Goal: Task Accomplishment & Management: Manage account settings

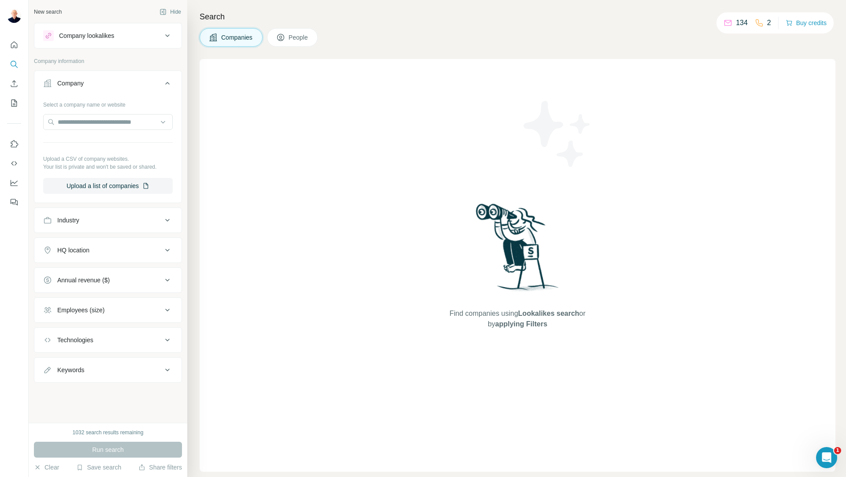
click at [142, 313] on div "Employees (size)" at bounding box center [102, 310] width 119 height 9
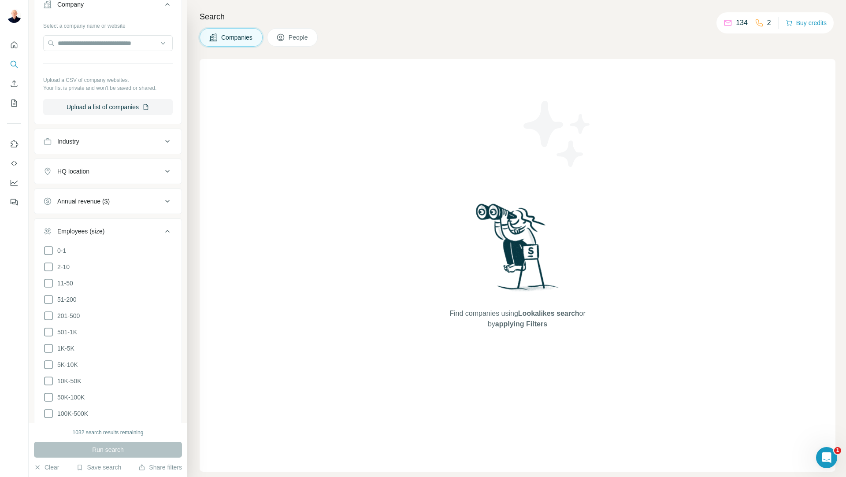
scroll to position [88, 0]
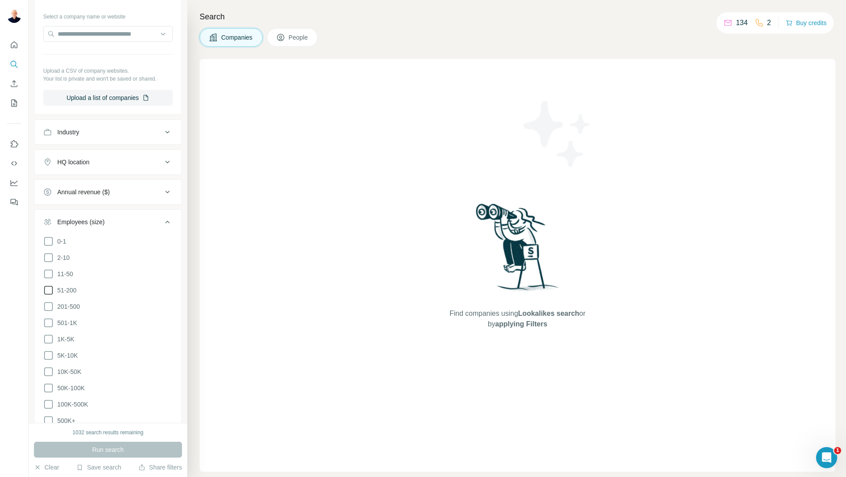
click at [50, 291] on icon at bounding box center [48, 290] width 11 height 11
click at [49, 305] on icon at bounding box center [48, 306] width 11 height 11
click at [47, 321] on icon at bounding box center [48, 323] width 11 height 11
click at [46, 343] on ul "0-1 2-10 11-50 [PHONE_NUMBER] 501-1K 1K-5K 5K-10K 10K-50K 50K-100K 100K-500K 50…" at bounding box center [107, 331] width 129 height 190
click at [46, 341] on icon at bounding box center [48, 339] width 11 height 11
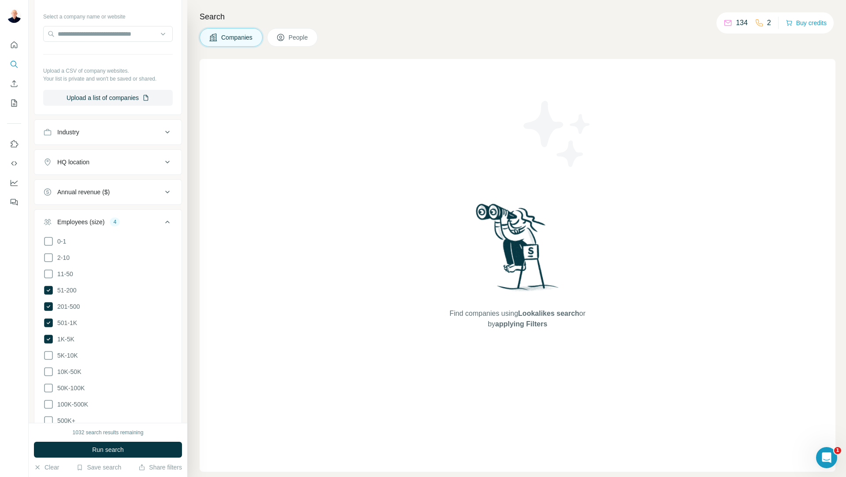
click at [47, 358] on ul "0-1 2-10 11-50 [PHONE_NUMBER] 501-1K 1K-5K 5K-10K 10K-50K 50K-100K 100K-500K 50…" at bounding box center [107, 331] width 129 height 190
click at [48, 354] on icon at bounding box center [48, 355] width 11 height 11
click at [48, 370] on icon at bounding box center [48, 371] width 11 height 11
click at [48, 384] on icon at bounding box center [48, 388] width 9 height 9
click at [48, 401] on icon at bounding box center [48, 404] width 11 height 11
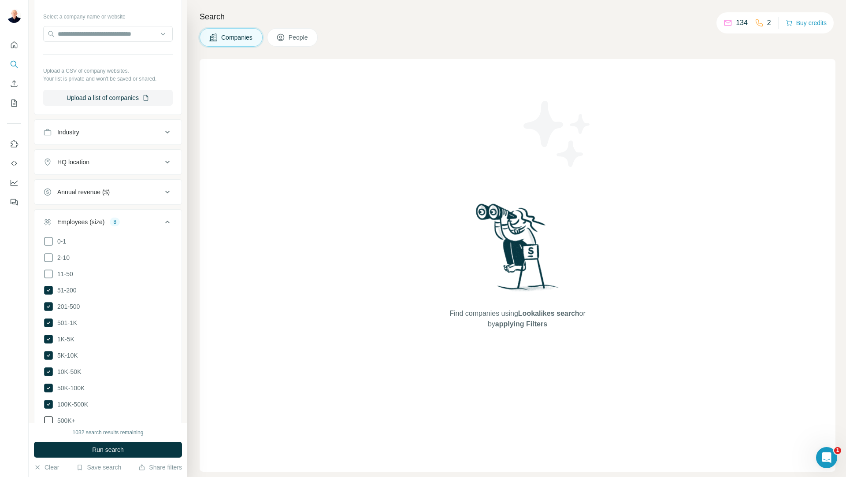
click at [47, 416] on icon at bounding box center [48, 420] width 11 height 11
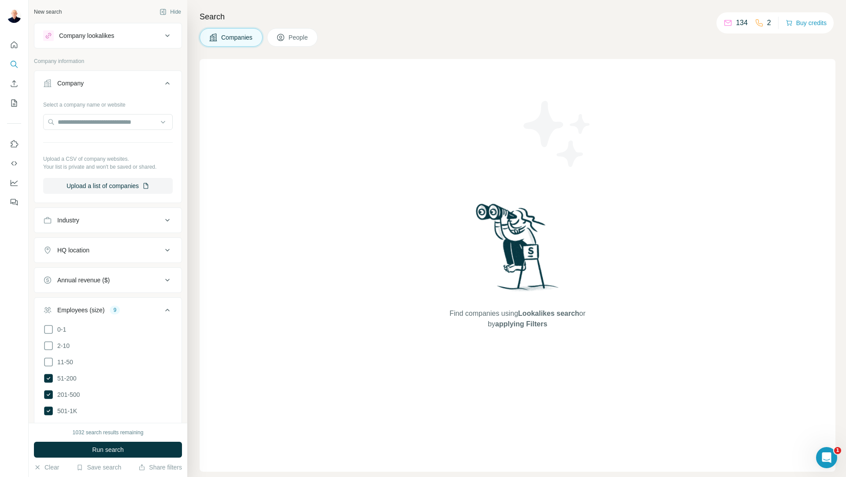
click at [295, 37] on span "People" at bounding box center [298, 37] width 20 height 9
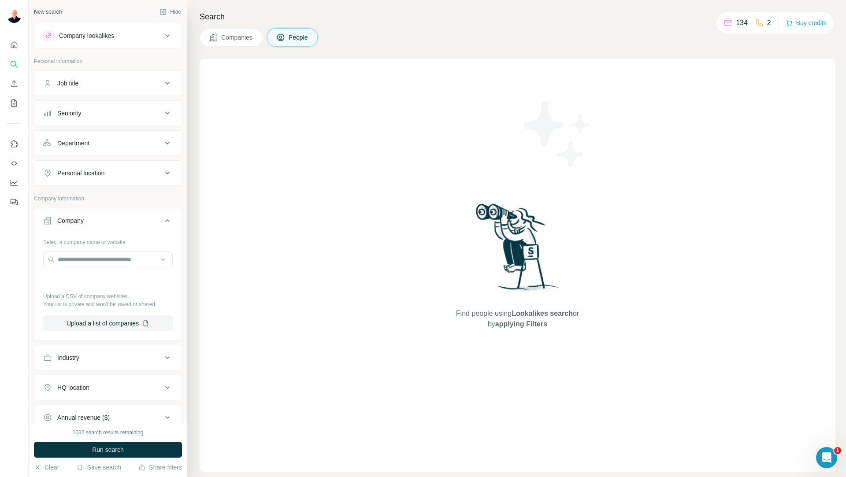
click at [96, 110] on div "Seniority" at bounding box center [102, 113] width 119 height 9
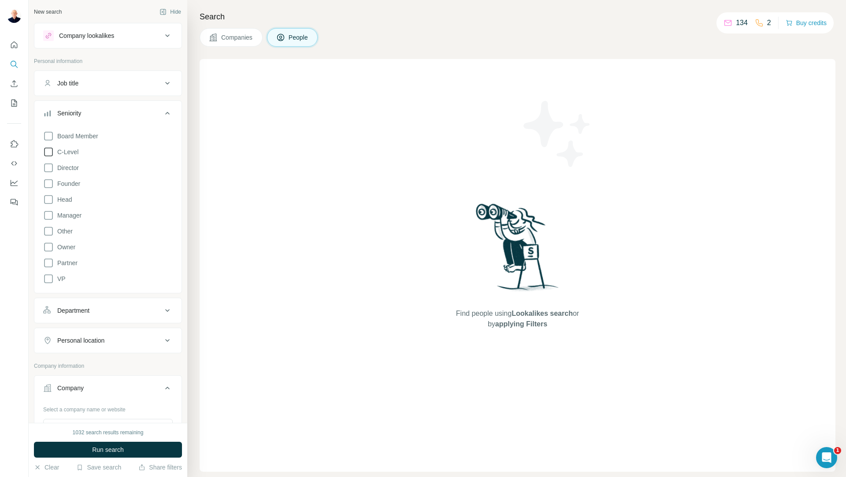
click at [48, 153] on icon at bounding box center [48, 152] width 11 height 11
click at [49, 138] on icon at bounding box center [48, 136] width 11 height 11
click at [52, 167] on icon at bounding box center [48, 167] width 11 height 11
click at [51, 184] on icon at bounding box center [48, 183] width 11 height 11
click at [46, 198] on icon at bounding box center [48, 199] width 11 height 11
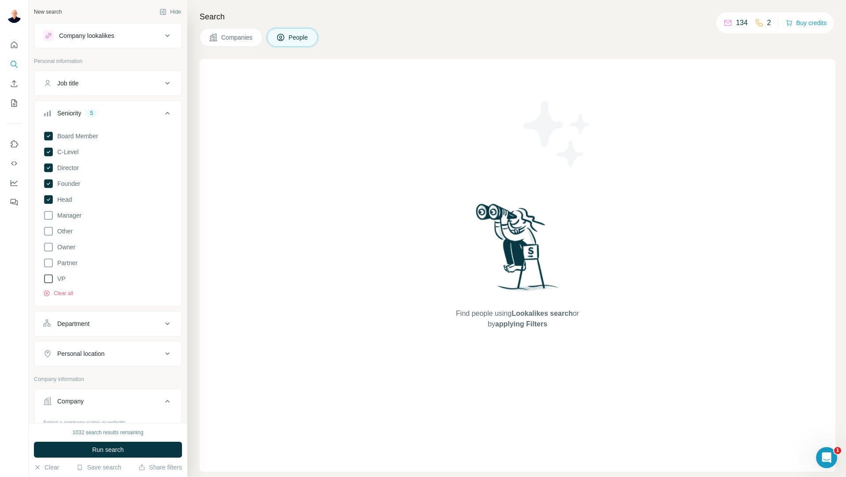
click at [47, 280] on icon at bounding box center [48, 278] width 11 height 11
click at [46, 266] on icon at bounding box center [48, 263] width 11 height 11
click at [90, 77] on button "Job title" at bounding box center [107, 83] width 147 height 21
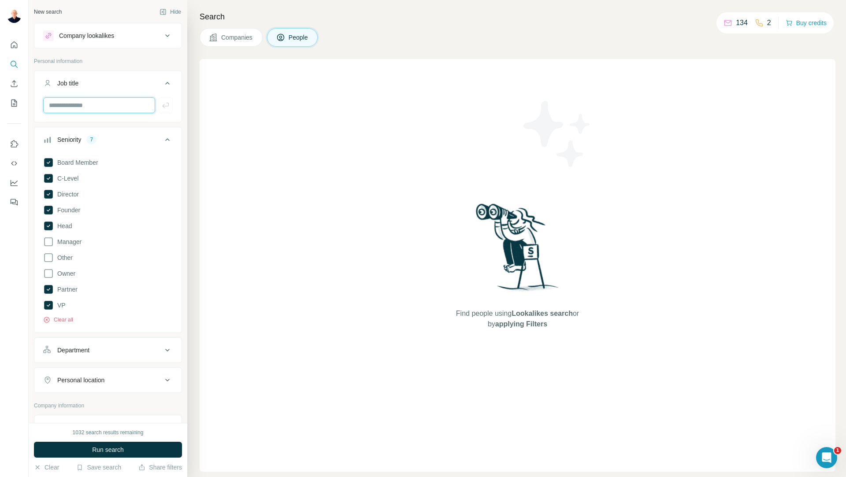
click at [86, 102] on input "text" at bounding box center [99, 105] width 112 height 16
type input "***"
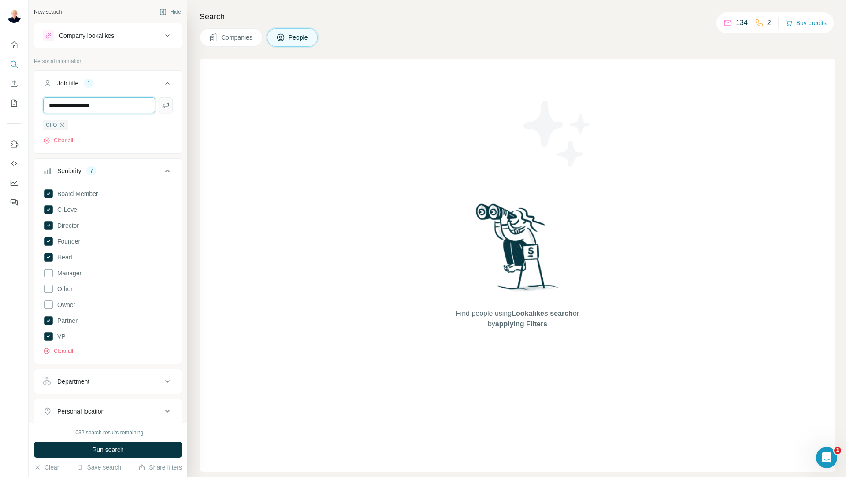
type input "**********"
click at [161, 106] on icon "button" at bounding box center [165, 105] width 9 height 9
click at [85, 102] on input "text" at bounding box center [99, 105] width 112 height 16
type input "**********"
click at [161, 104] on icon "button" at bounding box center [165, 105] width 9 height 9
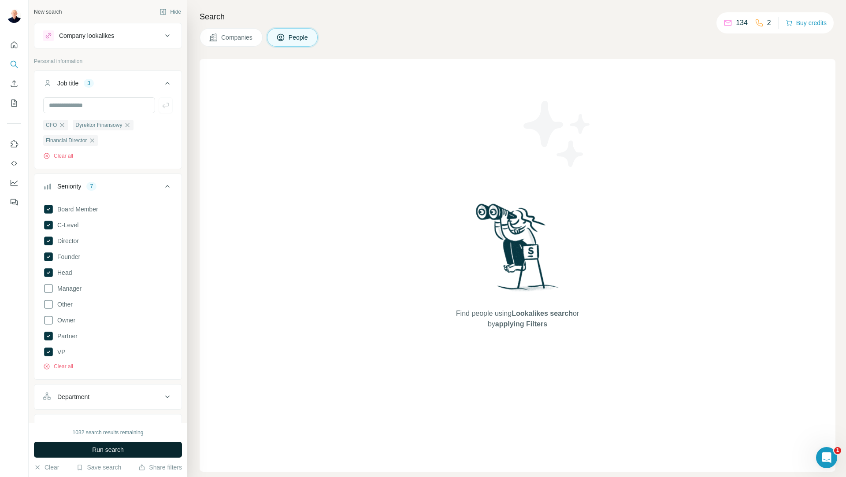
click at [93, 448] on span "Run search" at bounding box center [108, 449] width 32 height 9
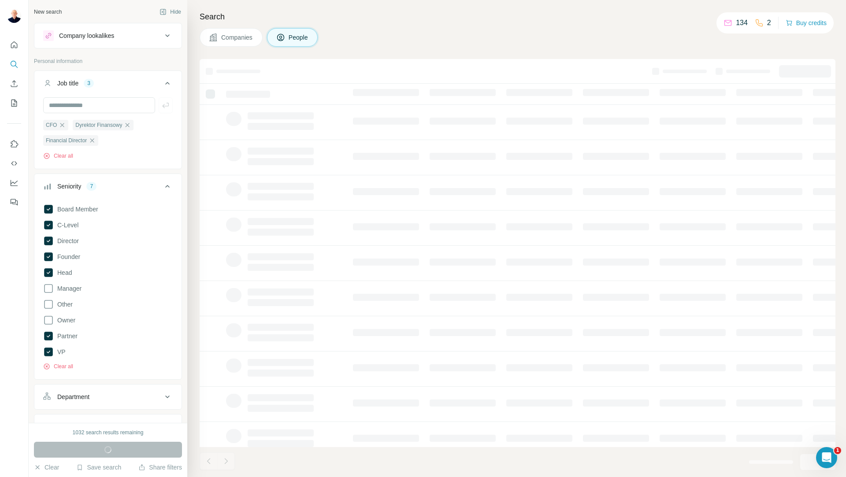
click at [134, 396] on div "Department" at bounding box center [102, 396] width 119 height 9
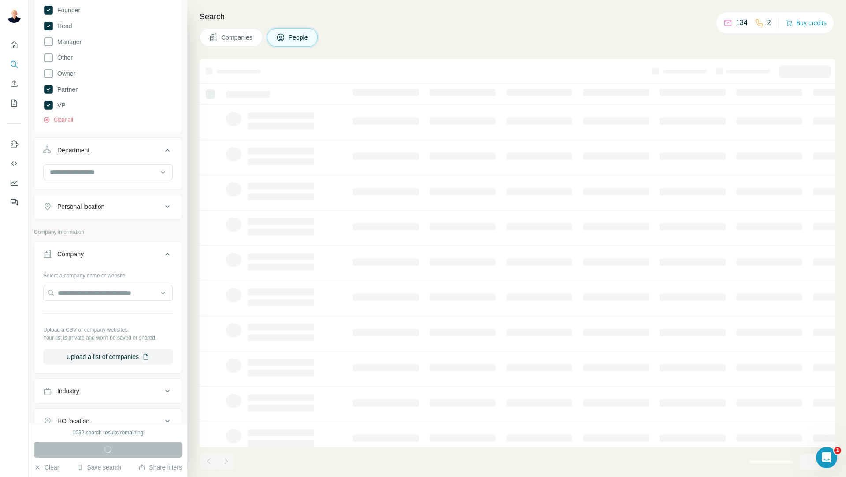
scroll to position [264, 0]
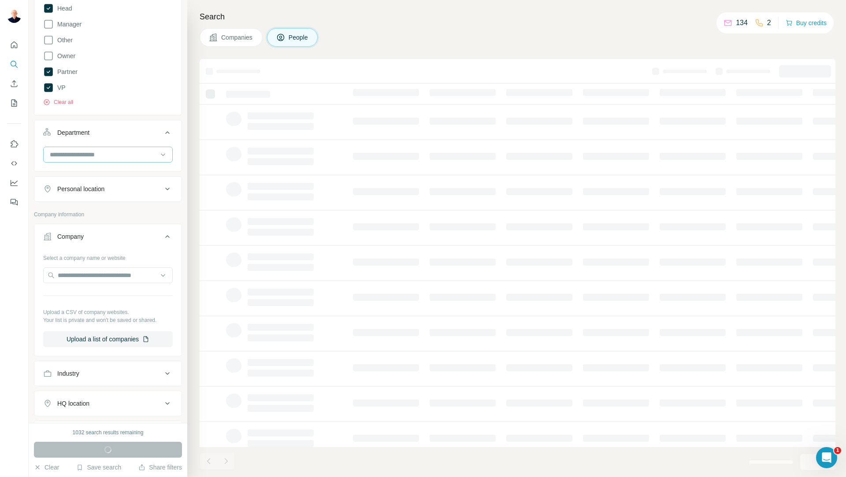
click at [97, 157] on input at bounding box center [103, 155] width 109 height 10
click at [103, 178] on p "Accounting and Finance" at bounding box center [84, 175] width 66 height 9
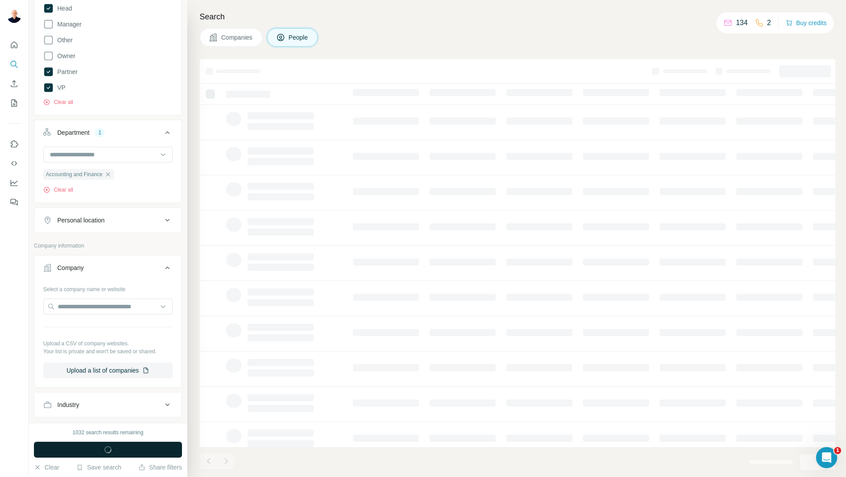
click at [100, 451] on span "button" at bounding box center [108, 449] width 32 height 9
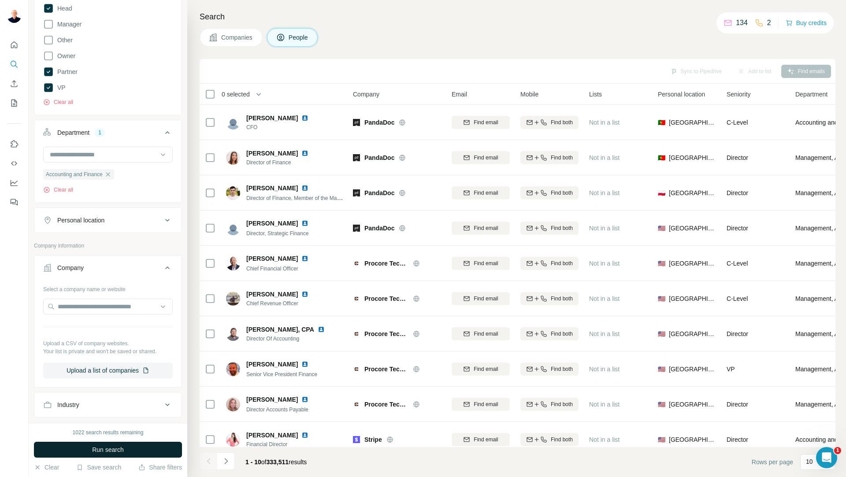
click at [80, 451] on button "Run search" at bounding box center [108, 450] width 148 height 16
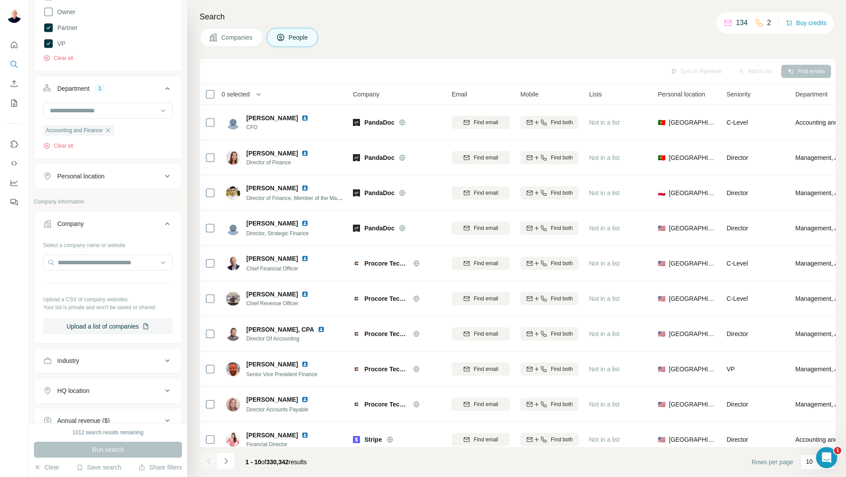
scroll to position [352, 0]
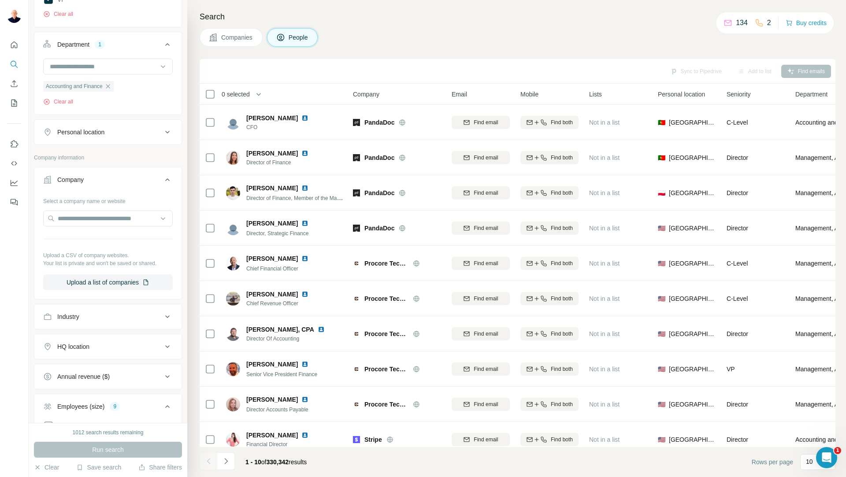
click at [140, 348] on div "HQ location" at bounding box center [102, 346] width 119 height 9
click at [111, 368] on input "text" at bounding box center [107, 369] width 129 height 16
type input "****"
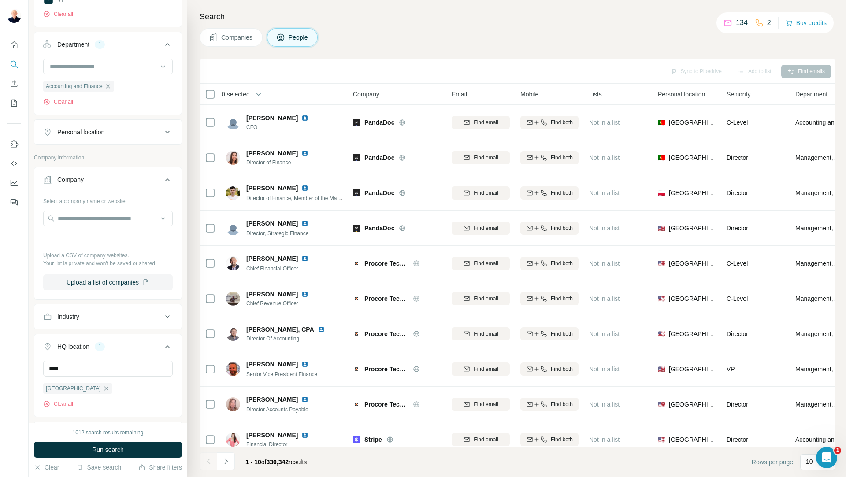
click at [28, 358] on div at bounding box center [14, 238] width 29 height 477
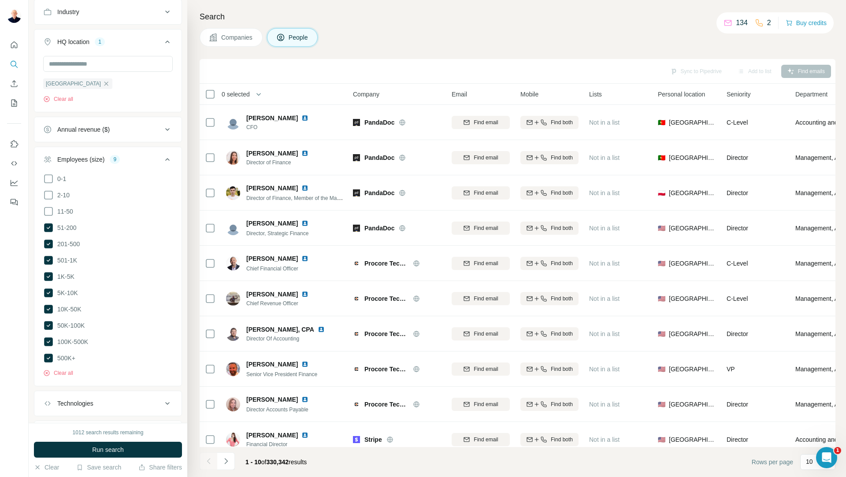
scroll to position [702, 0]
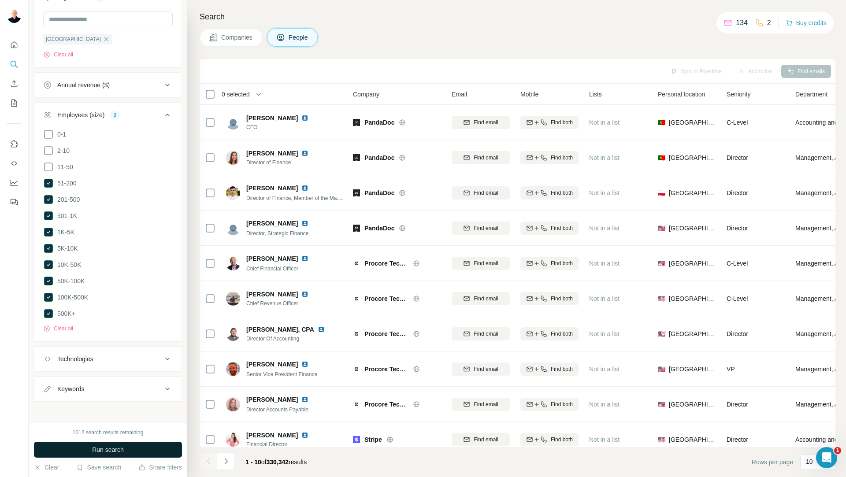
click at [145, 450] on button "Run search" at bounding box center [108, 450] width 148 height 16
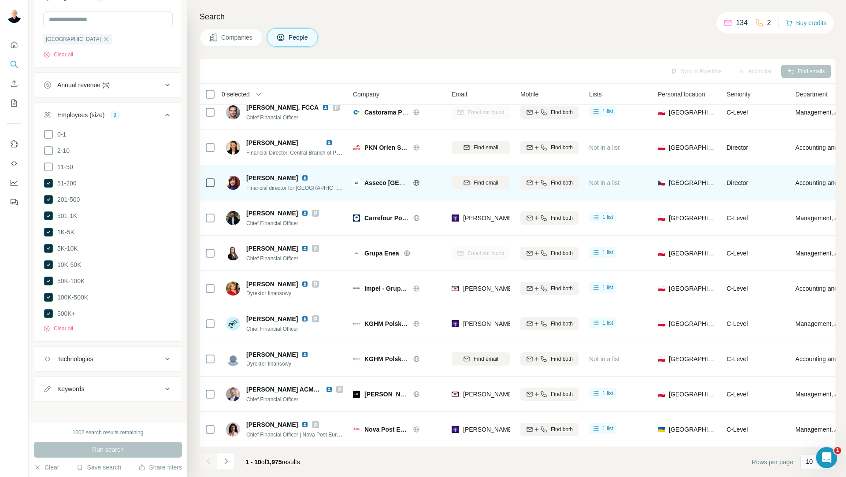
scroll to position [15, 0]
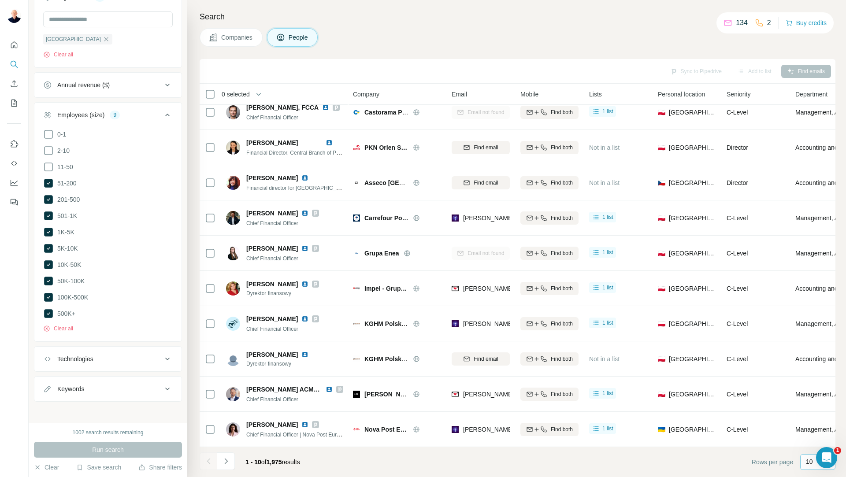
click at [804, 462] on div "10" at bounding box center [817, 462] width 35 height 16
click at [817, 397] on div "60" at bounding box center [817, 394] width 20 height 9
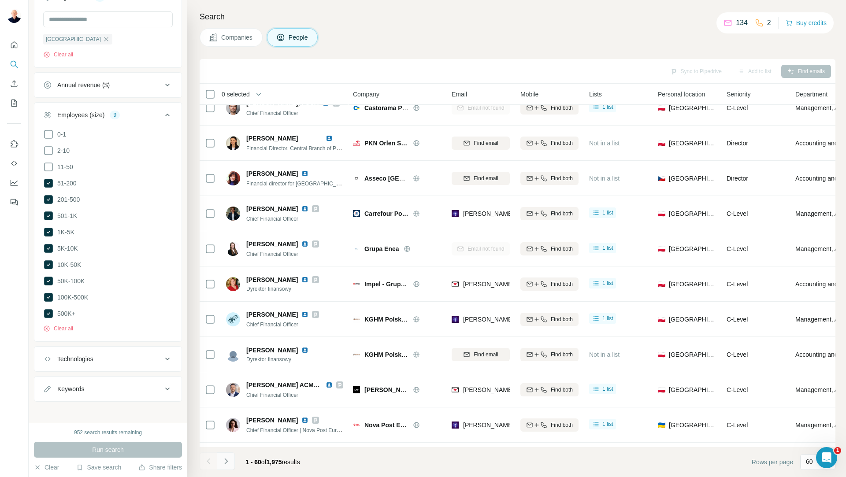
click at [225, 461] on icon "Navigate to next page" at bounding box center [226, 461] width 9 height 9
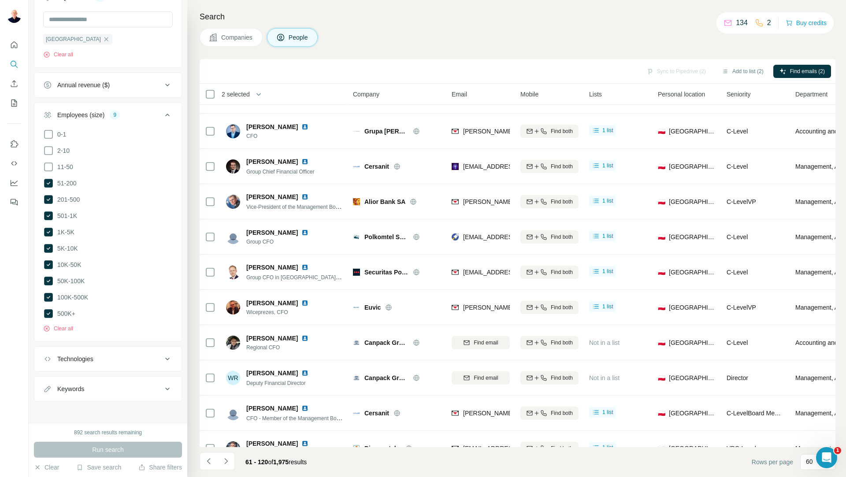
scroll to position [1776, 0]
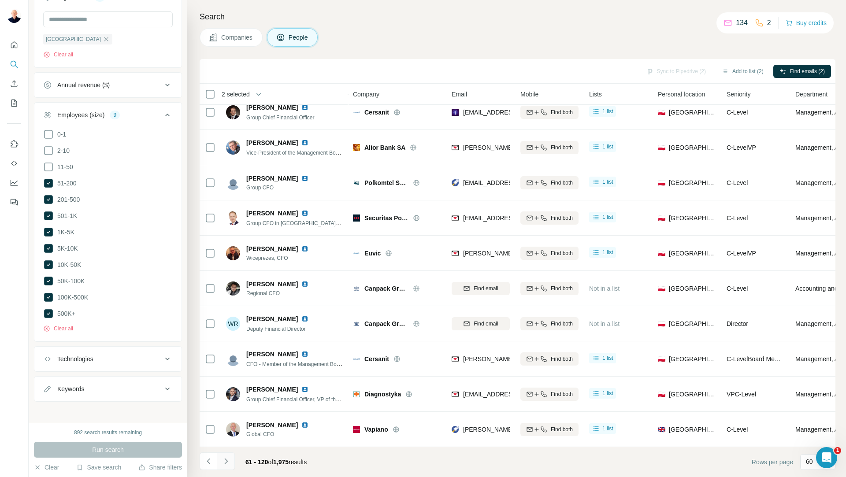
click at [228, 462] on icon "Navigate to next page" at bounding box center [226, 461] width 9 height 9
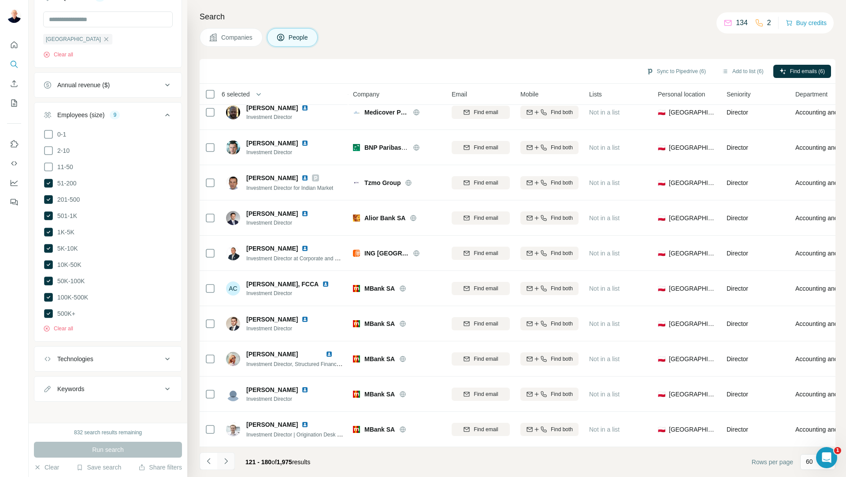
click at [230, 462] on button "Navigate to next page" at bounding box center [226, 461] width 18 height 18
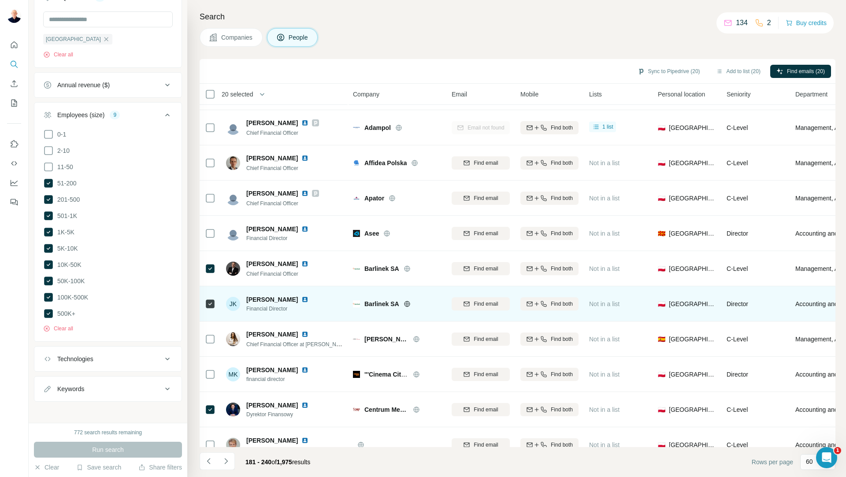
scroll to position [1115, 0]
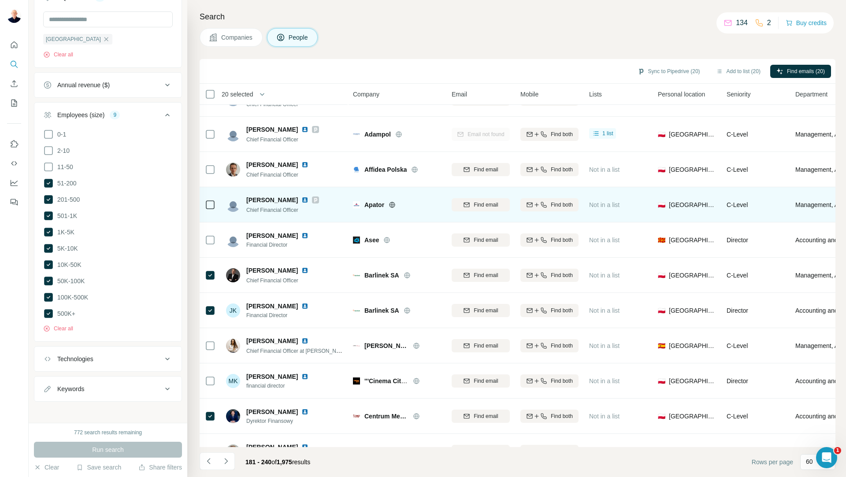
click at [204, 206] on td at bounding box center [209, 204] width 21 height 35
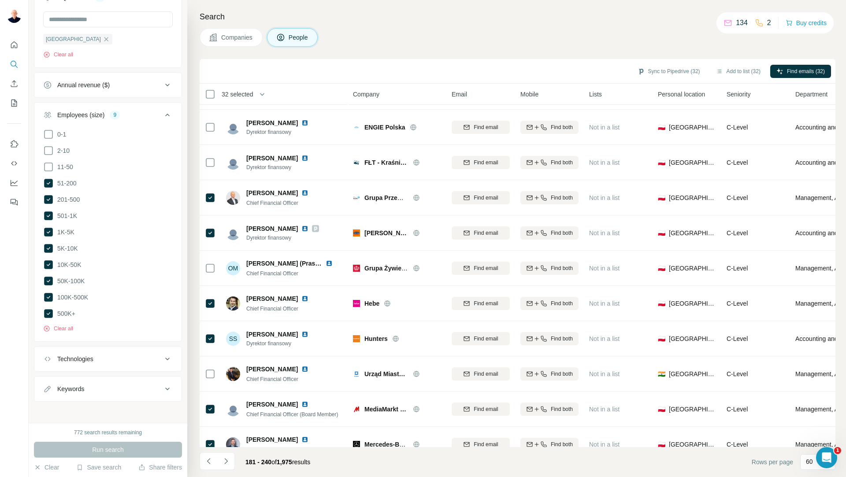
scroll to position [1776, 0]
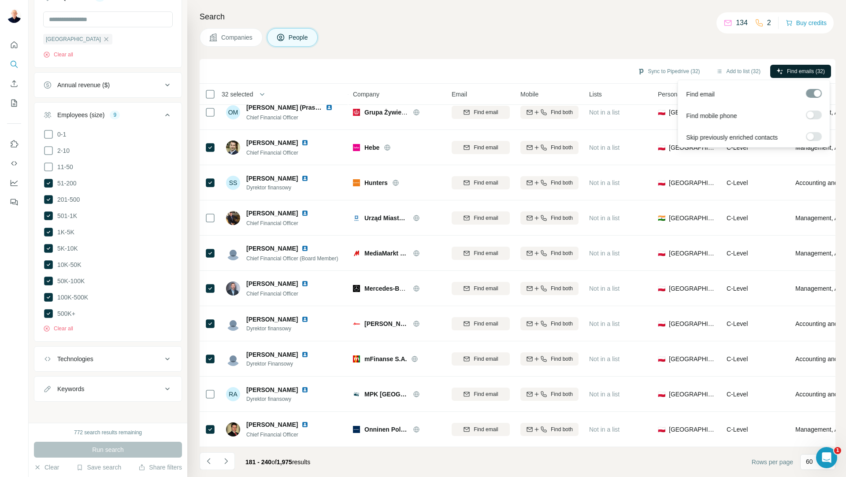
click at [787, 69] on span "Find emails (32)" at bounding box center [806, 71] width 38 height 8
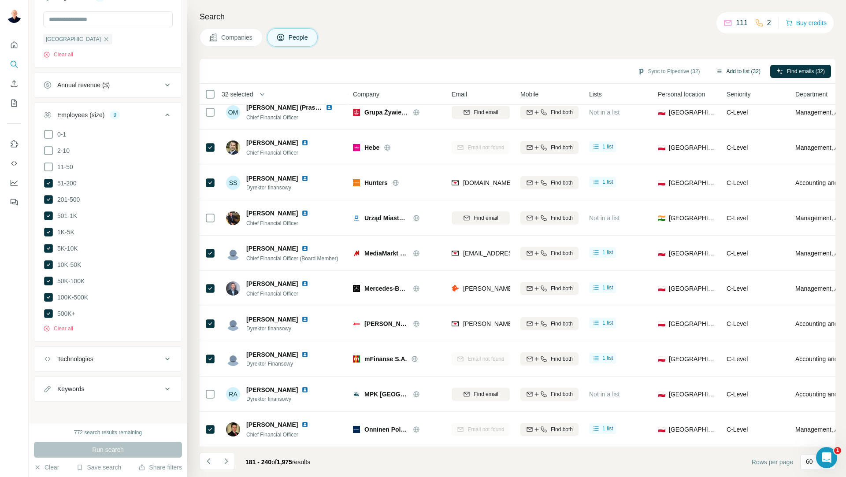
click at [731, 71] on button "Add to list (32)" at bounding box center [737, 71] width 57 height 13
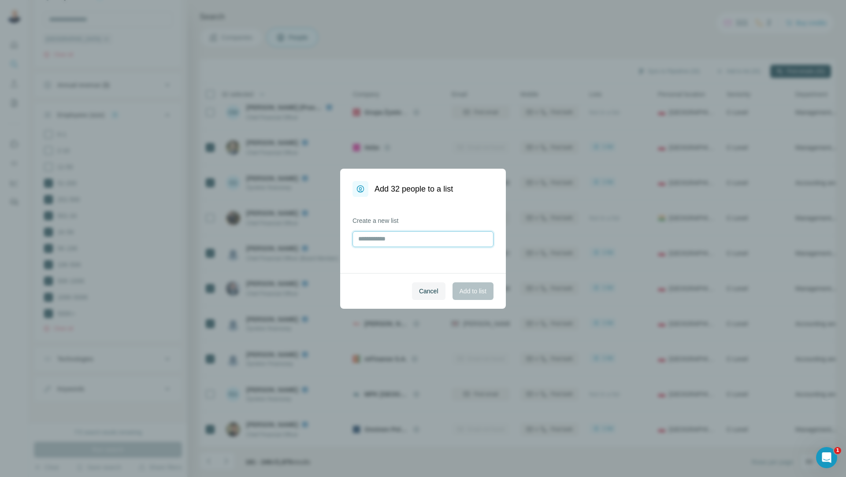
click at [386, 240] on input "text" at bounding box center [422, 239] width 141 height 16
type input "**********"
click at [471, 291] on span "Add to list" at bounding box center [472, 291] width 27 height 9
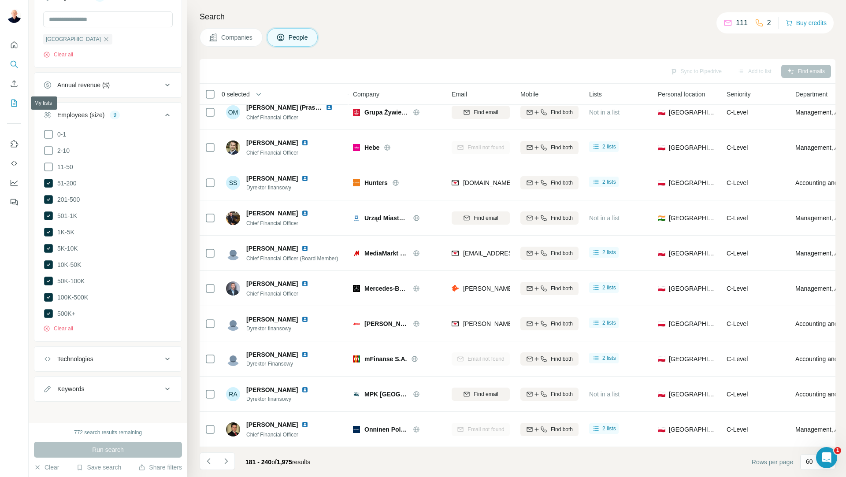
click at [12, 107] on button "My lists" at bounding box center [14, 103] width 14 height 16
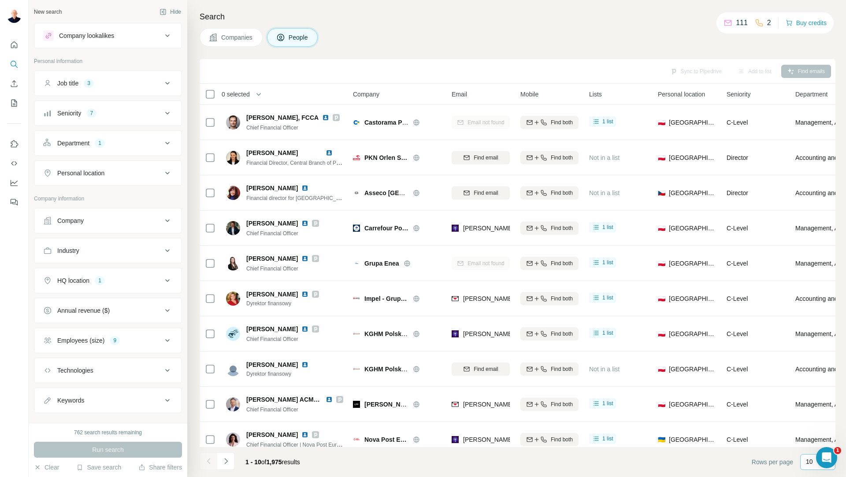
click at [812, 465] on p "10" at bounding box center [808, 461] width 7 height 9
click at [819, 395] on div "60" at bounding box center [817, 391] width 31 height 16
click at [229, 462] on icon "Navigate to next page" at bounding box center [226, 461] width 9 height 9
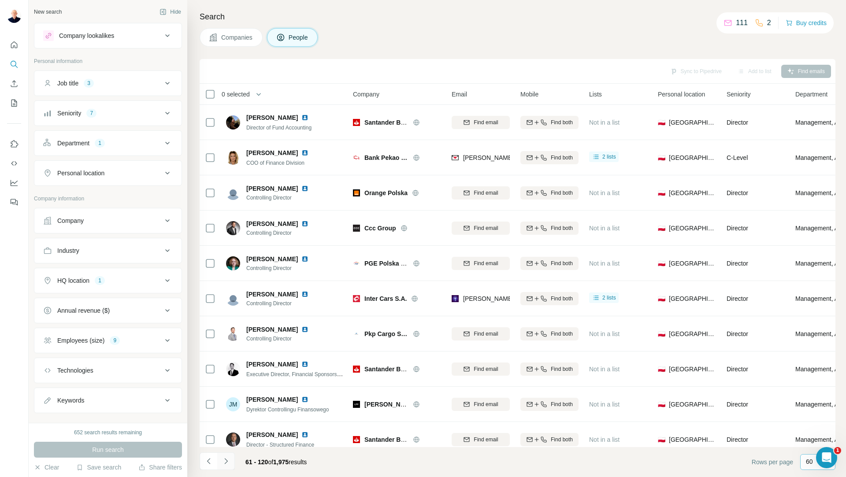
click at [220, 465] on button "Navigate to next page" at bounding box center [226, 461] width 18 height 18
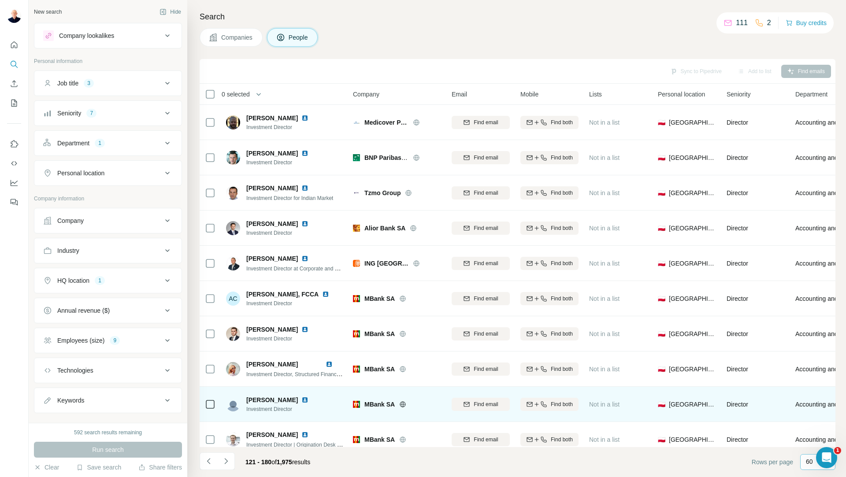
scroll to position [1776, 0]
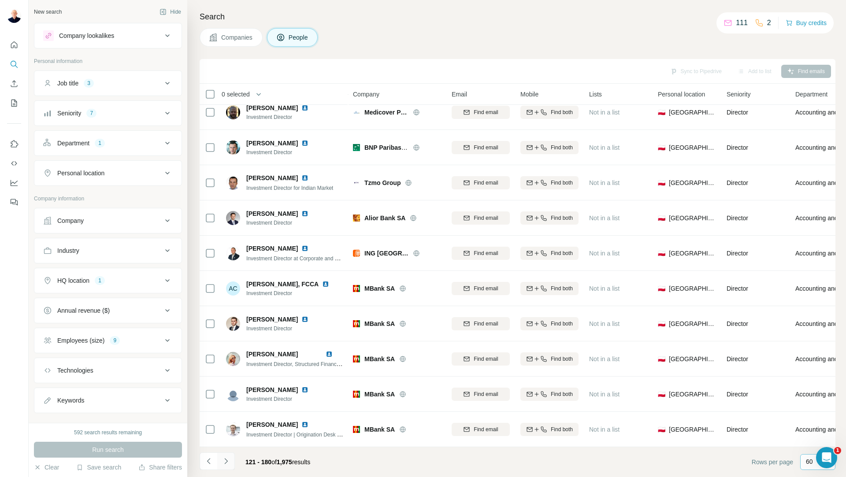
click at [226, 462] on icon "Navigate to next page" at bounding box center [225, 461] width 3 height 6
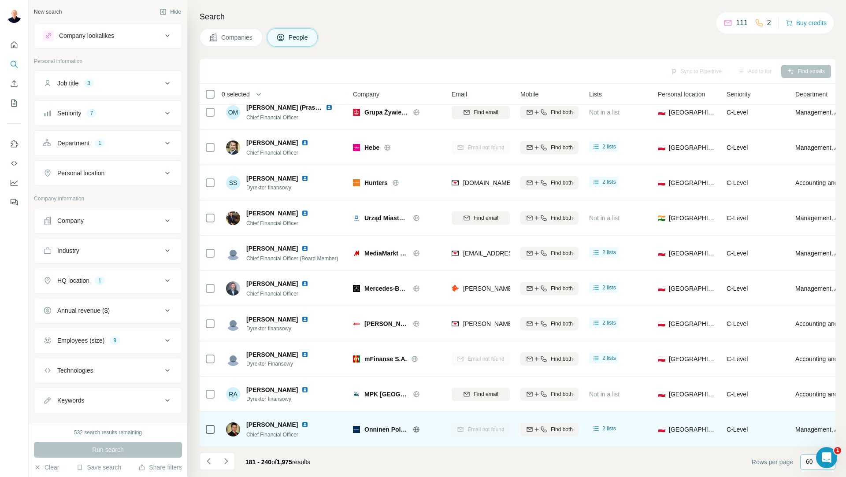
click at [215, 427] on td at bounding box center [209, 429] width 21 height 35
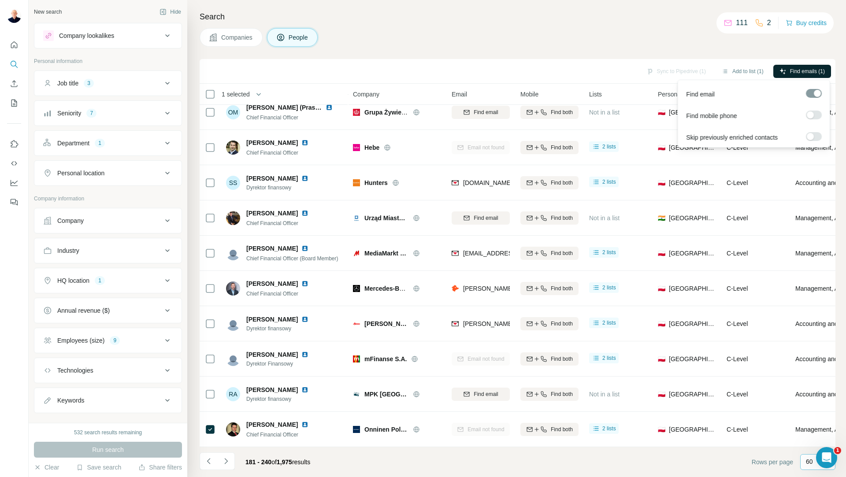
click at [796, 69] on span "Find emails (1)" at bounding box center [807, 71] width 35 height 8
click at [229, 461] on icon "Navigate to next page" at bounding box center [226, 461] width 9 height 9
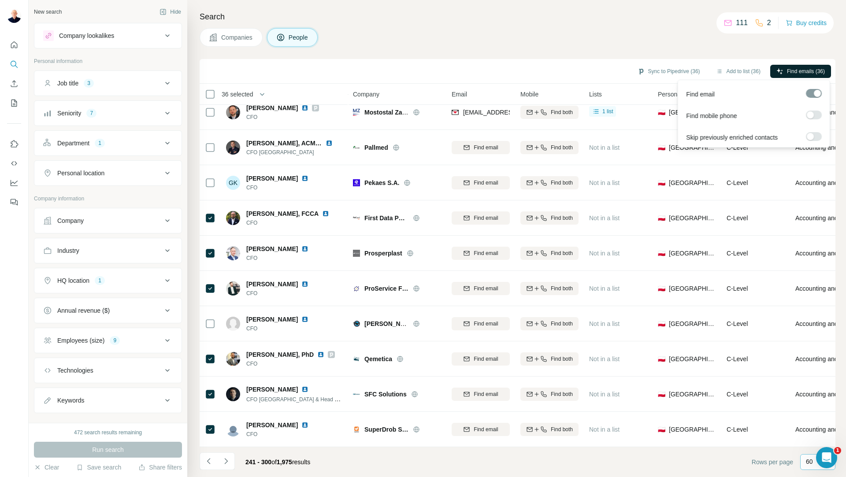
click at [787, 74] on span "Find emails (36)" at bounding box center [806, 71] width 38 height 8
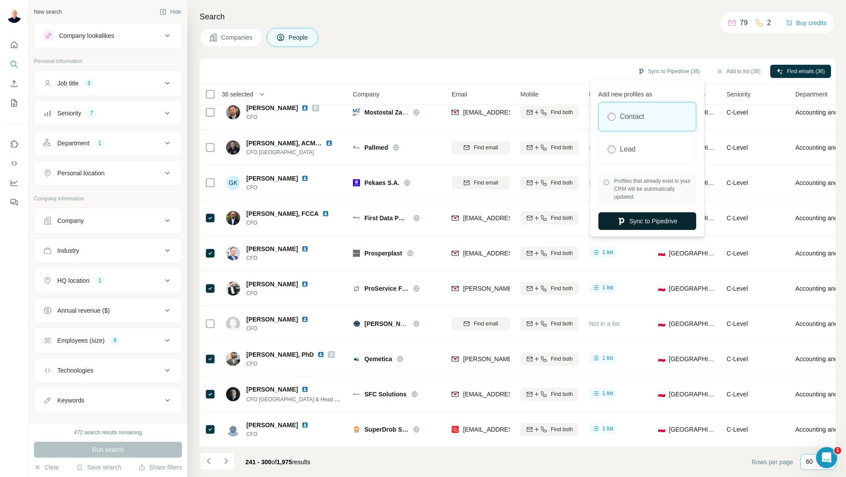
click at [644, 217] on button "Sync to Pipedrive" at bounding box center [647, 221] width 98 height 18
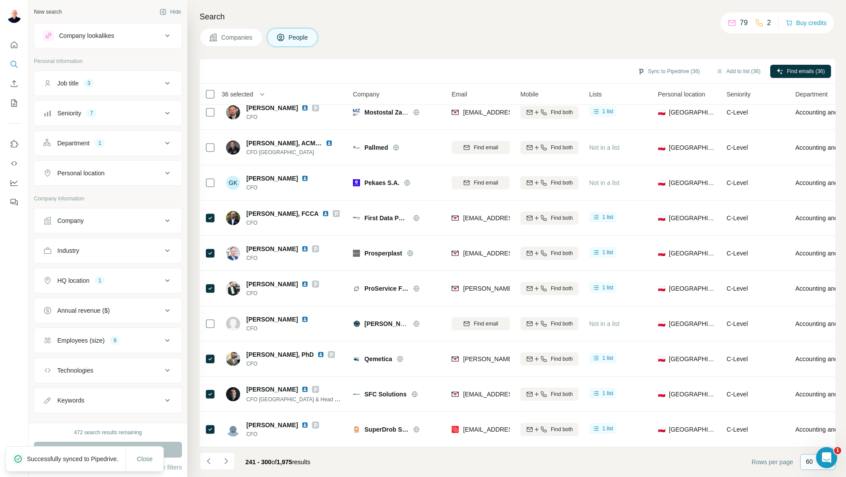
click at [736, 74] on button "Add to list (36)" at bounding box center [737, 71] width 57 height 13
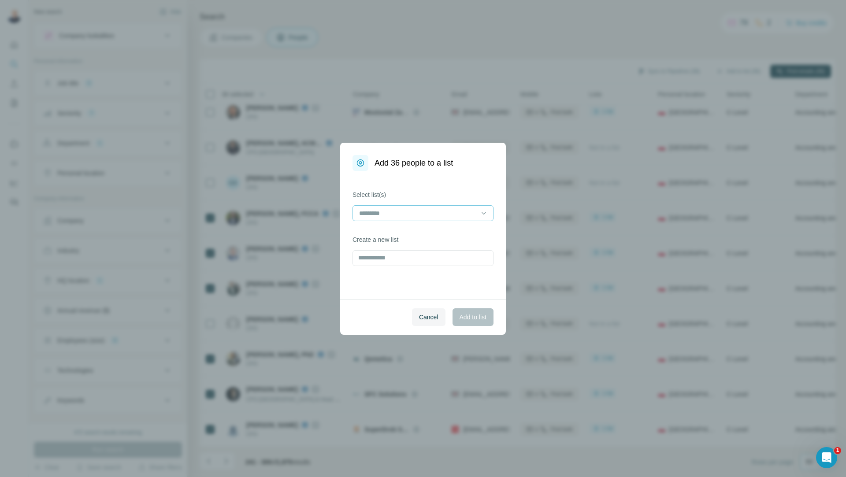
click at [451, 211] on input at bounding box center [417, 213] width 119 height 10
click at [407, 232] on div "[PERSON_NAME]" at bounding box center [423, 233] width 126 height 9
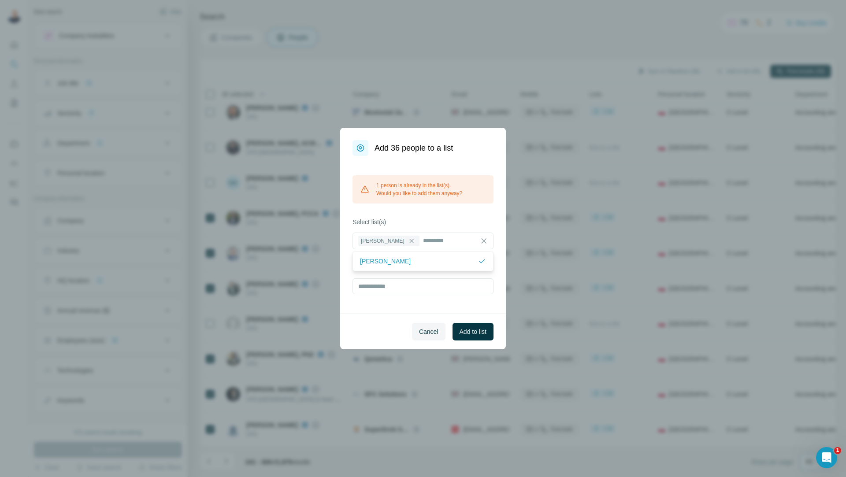
click at [443, 208] on div "1 person is already in the list(s). Would you like to add them anyway? Select l…" at bounding box center [423, 235] width 166 height 158
click at [476, 335] on span "Add to list" at bounding box center [472, 331] width 27 height 9
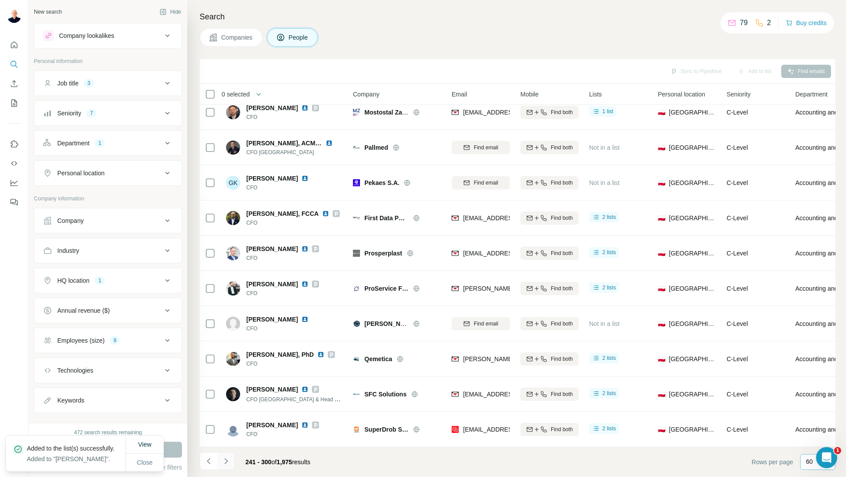
click at [229, 462] on icon "Navigate to next page" at bounding box center [226, 461] width 9 height 9
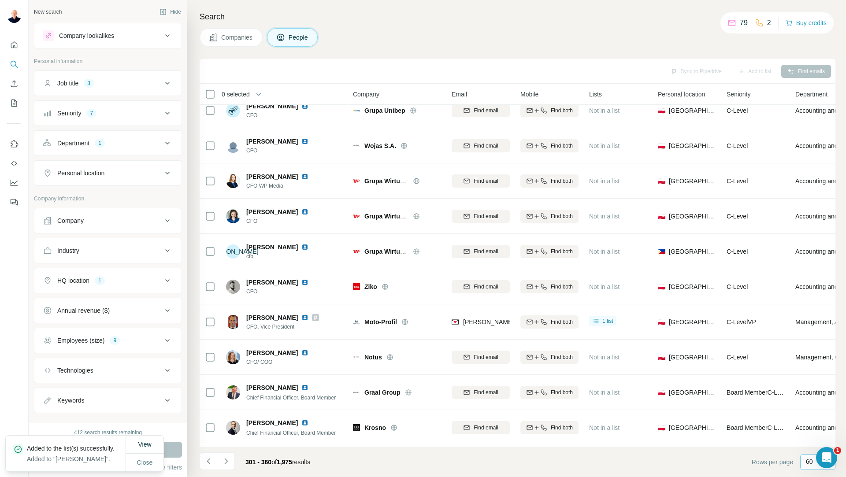
scroll to position [0, 0]
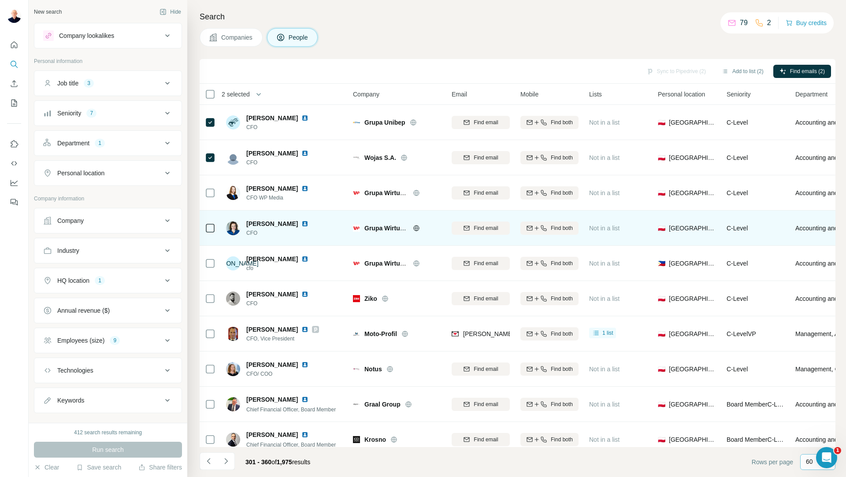
click at [205, 231] on td at bounding box center [209, 227] width 21 height 35
click at [205, 228] on icon at bounding box center [210, 228] width 11 height 11
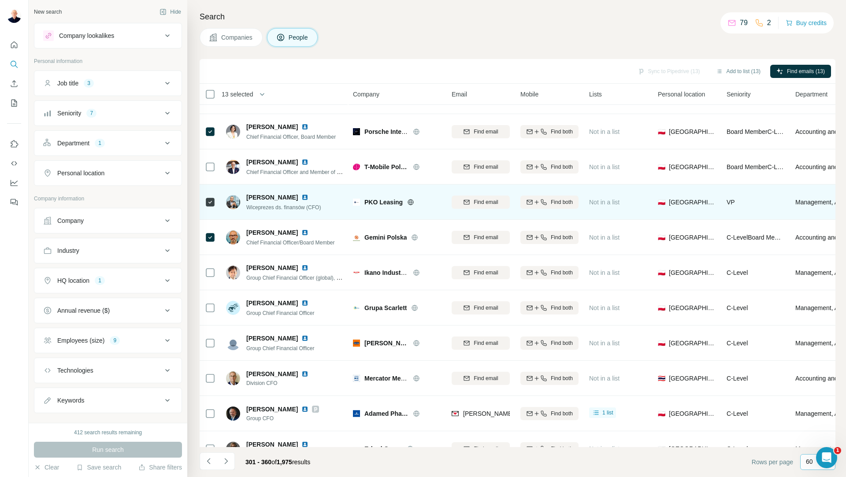
scroll to position [396, 0]
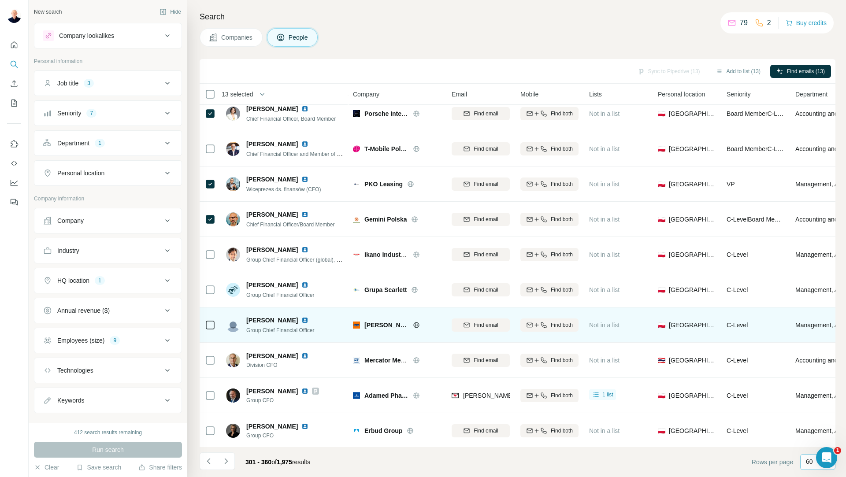
click at [203, 326] on td at bounding box center [209, 324] width 21 height 35
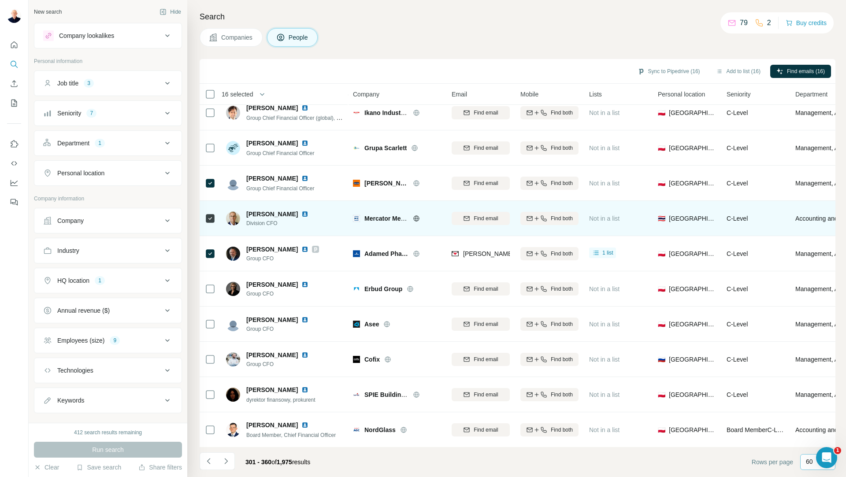
scroll to position [572, 0]
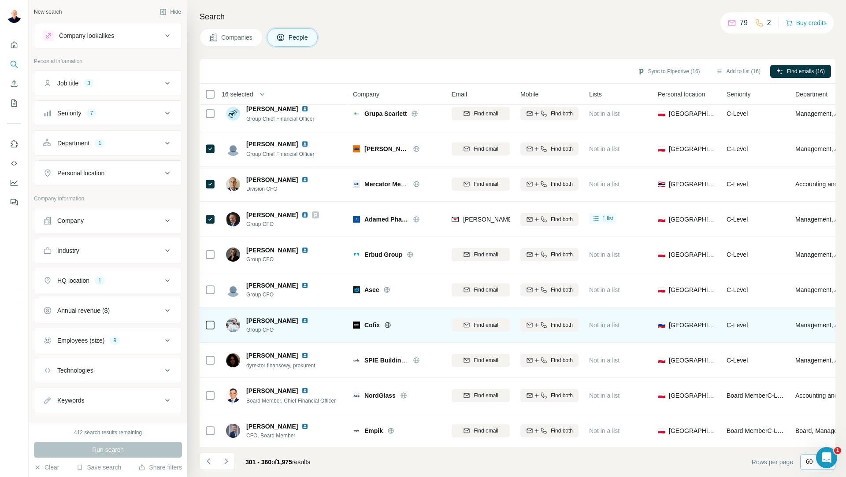
click at [210, 332] on div at bounding box center [210, 325] width 11 height 24
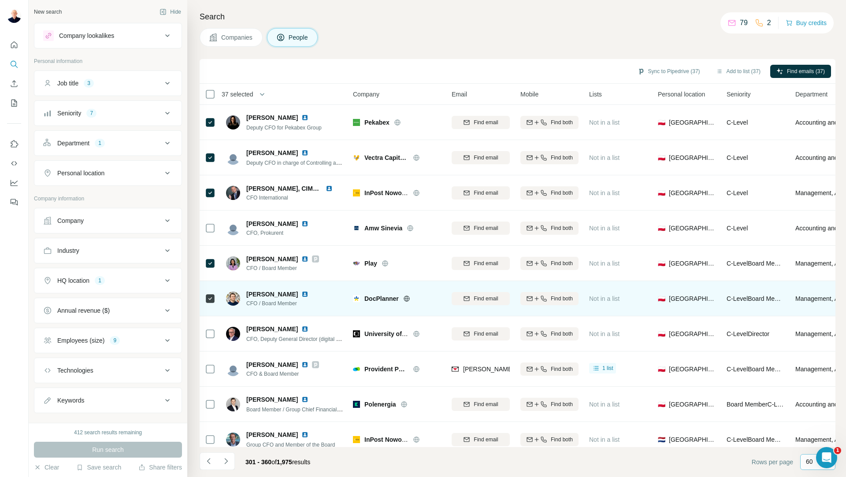
scroll to position [1776, 0]
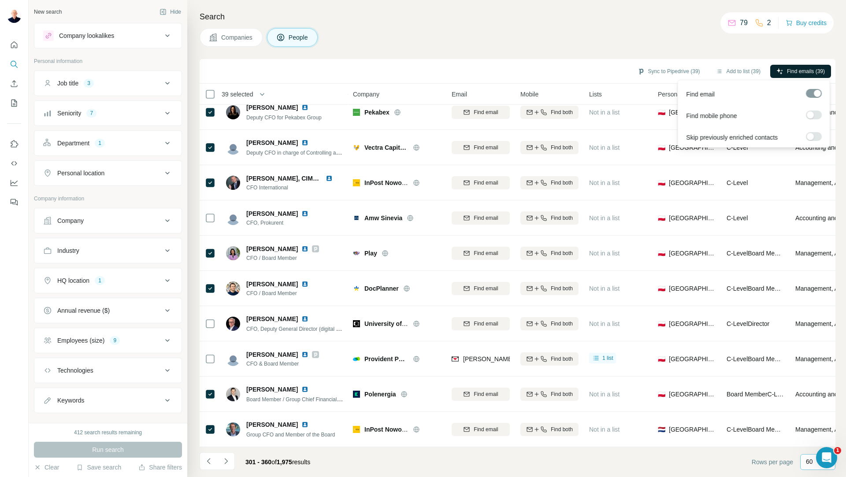
click at [805, 69] on span "Find emails (39)" at bounding box center [806, 71] width 38 height 8
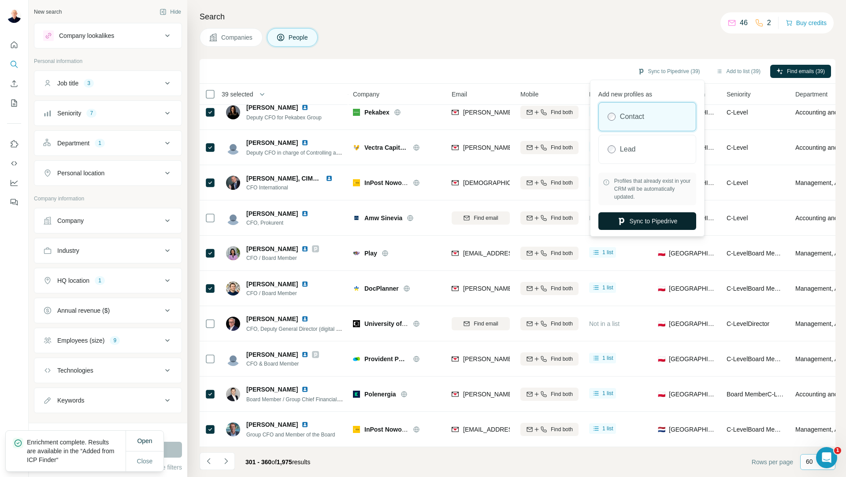
click at [650, 224] on button "Sync to Pipedrive" at bounding box center [647, 221] width 98 height 18
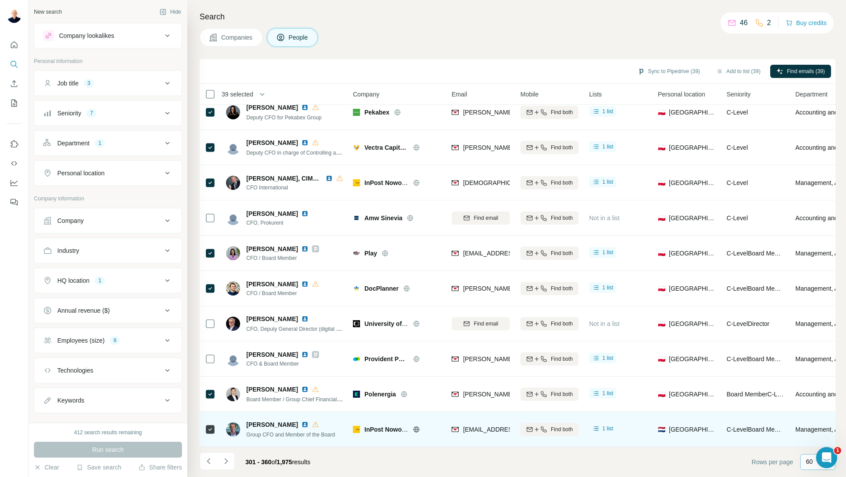
drag, startPoint x: 300, startPoint y: 420, endPoint x: 246, endPoint y: 419, distance: 53.7
click at [246, 420] on span "[PERSON_NAME]" at bounding box center [272, 424] width 52 height 9
copy span "[PERSON_NAME]"
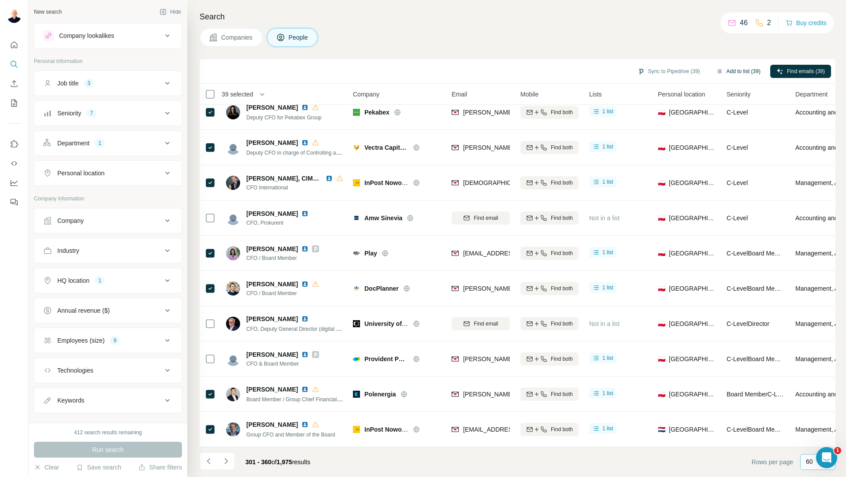
click at [737, 69] on button "Add to list (39)" at bounding box center [737, 71] width 57 height 13
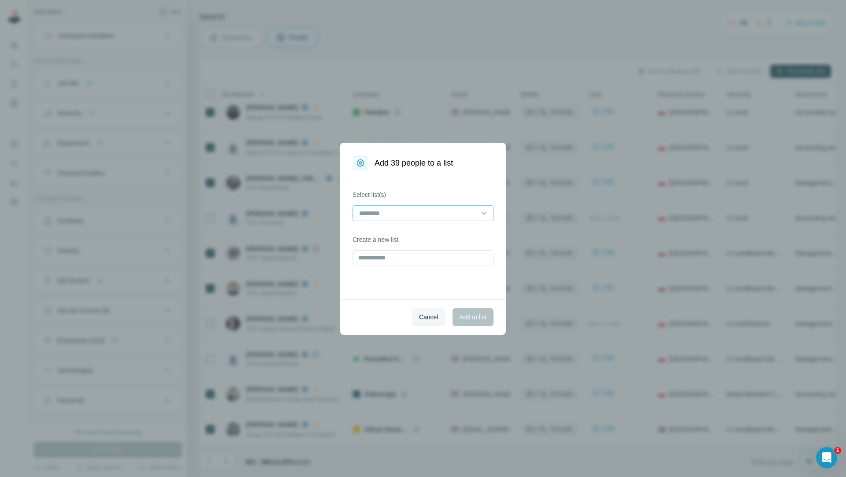
click at [421, 217] on input at bounding box center [417, 213] width 119 height 10
click at [402, 236] on div "[PERSON_NAME]" at bounding box center [423, 233] width 126 height 9
click at [481, 310] on button "Add to list" at bounding box center [472, 317] width 41 height 18
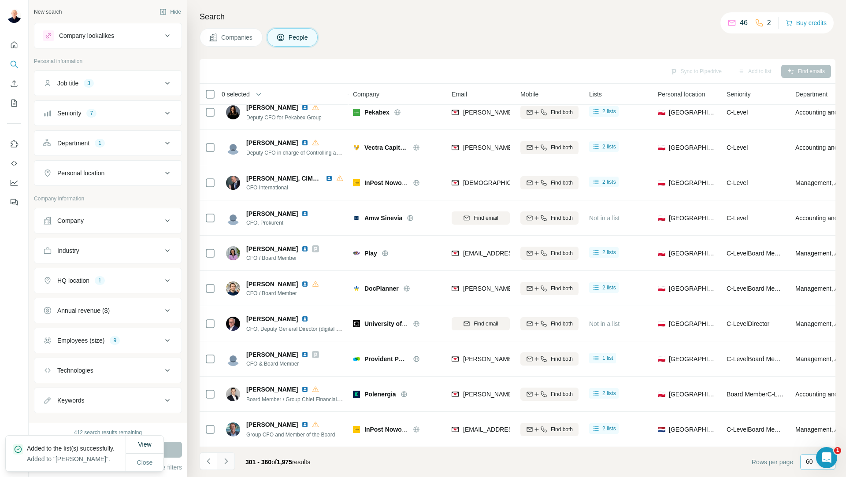
click at [227, 465] on icon "Navigate to next page" at bounding box center [226, 461] width 9 height 9
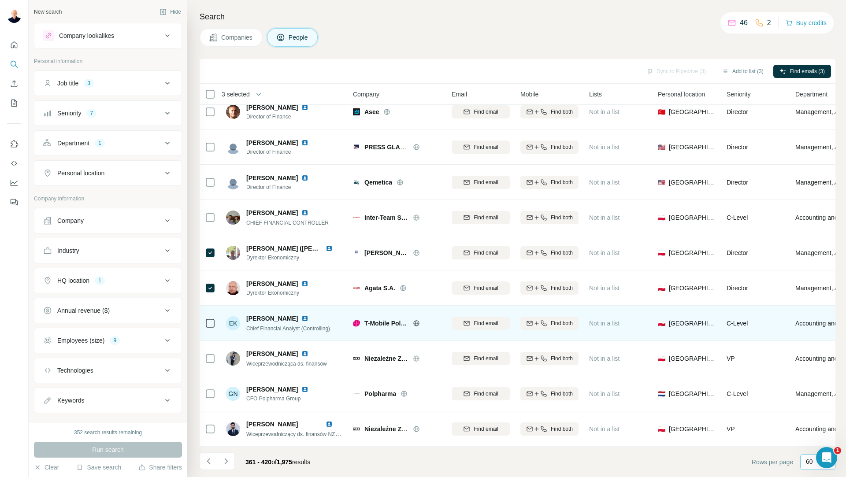
scroll to position [1688, 0]
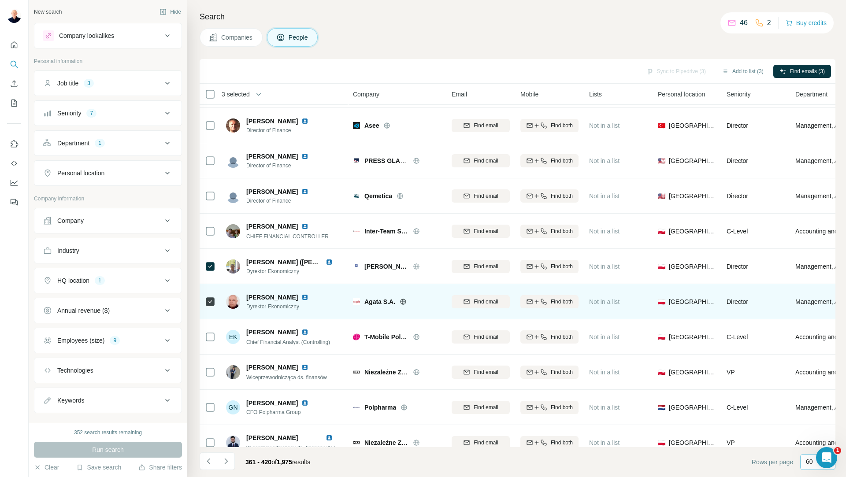
click at [205, 303] on icon at bounding box center [210, 301] width 11 height 11
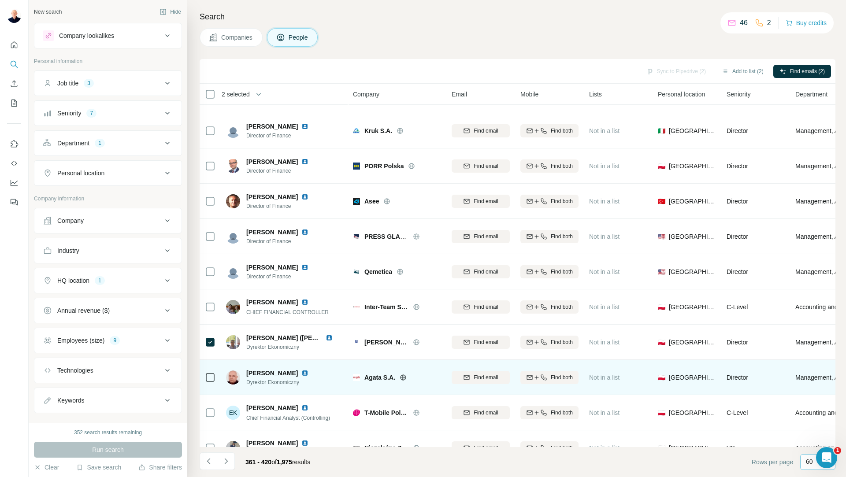
scroll to position [1600, 0]
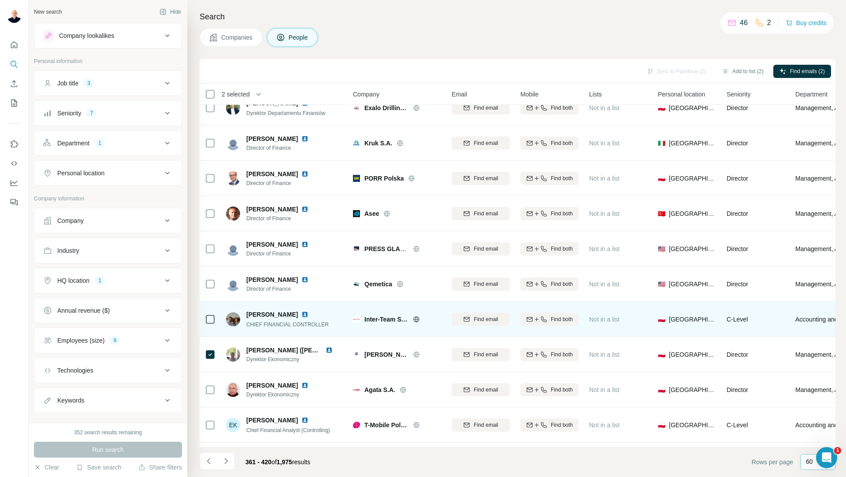
click at [204, 321] on td at bounding box center [209, 319] width 21 height 35
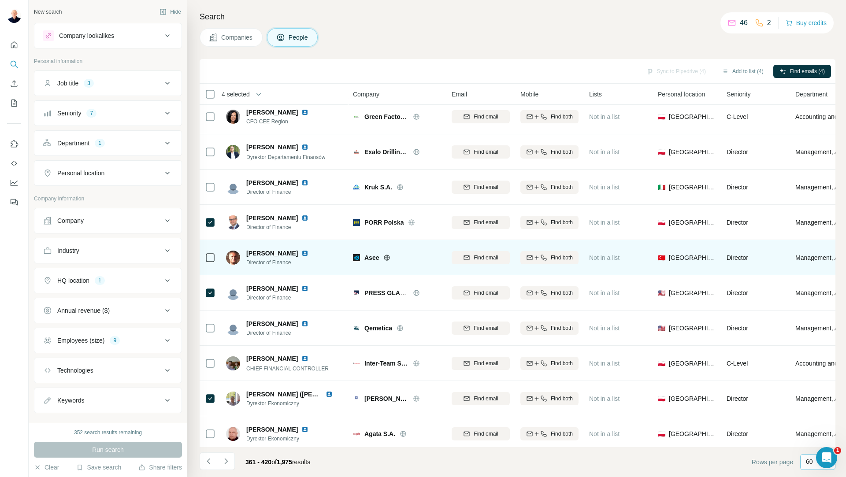
scroll to position [1424, 0]
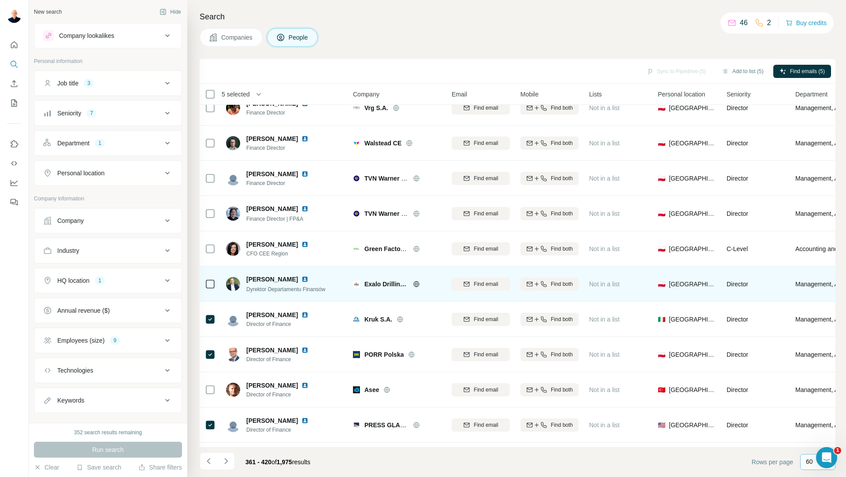
click at [204, 288] on td at bounding box center [209, 283] width 21 height 35
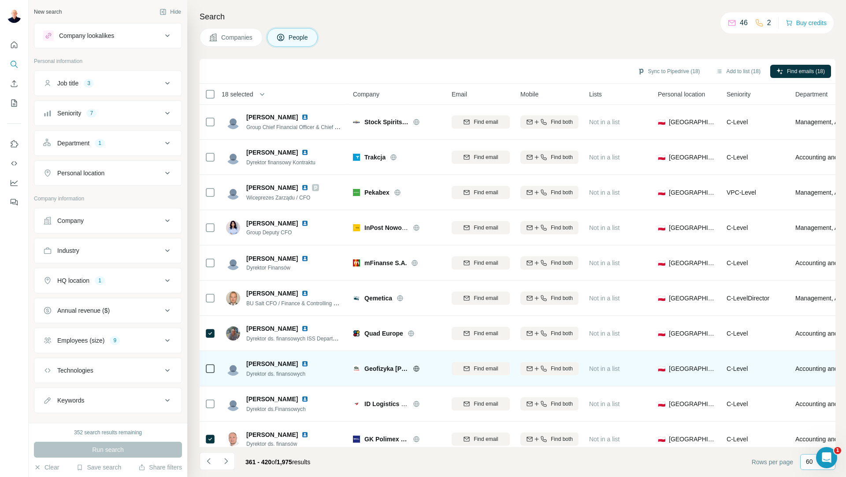
scroll to position [455, 0]
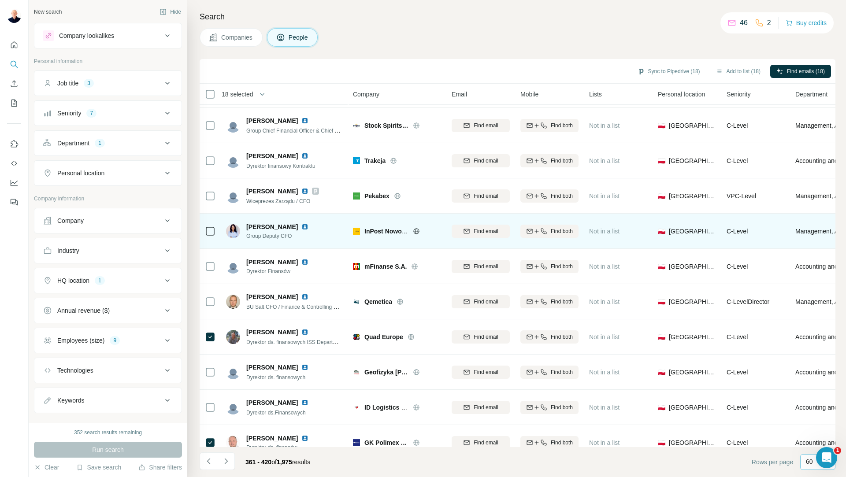
click at [208, 226] on icon at bounding box center [210, 231] width 11 height 11
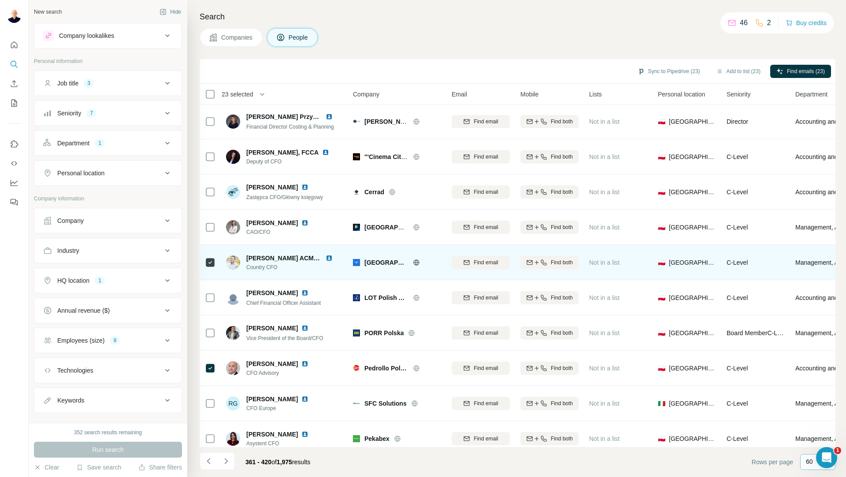
scroll to position [0, 0]
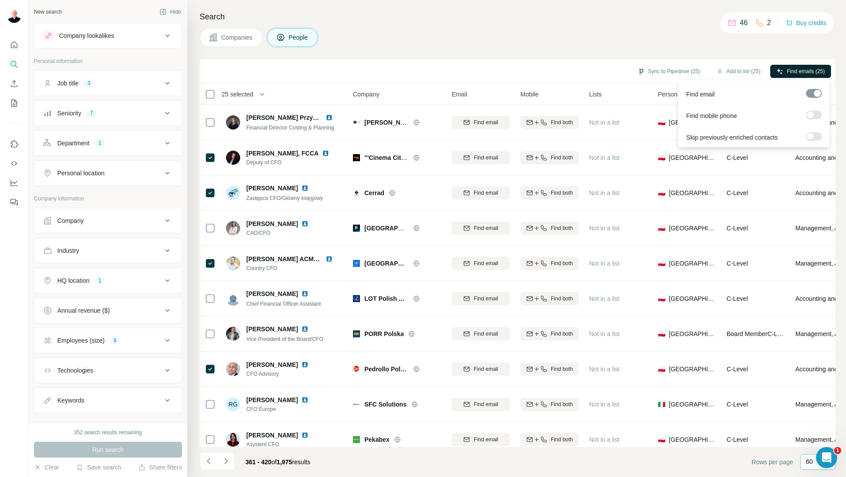
click at [801, 72] on span "Find emails (25)" at bounding box center [806, 71] width 38 height 8
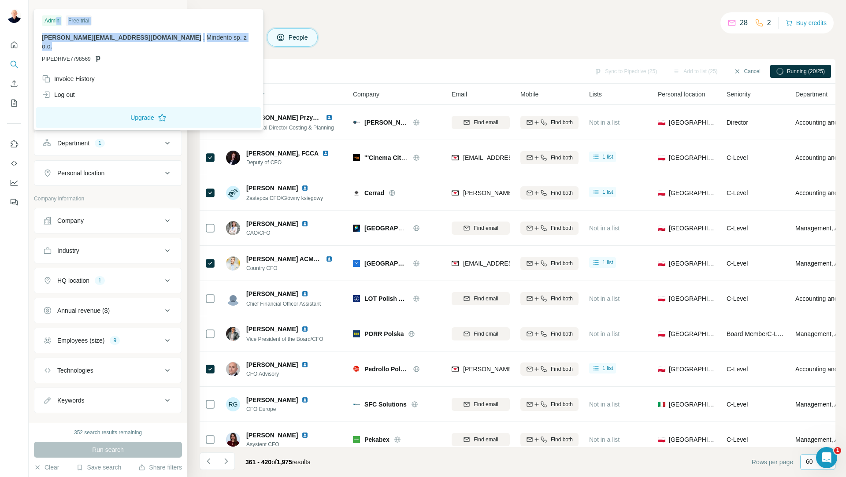
drag, startPoint x: 195, startPoint y: 39, endPoint x: 59, endPoint y: 18, distance: 137.6
click at [59, 18] on div "Admin Free trial [PERSON_NAME][EMAIL_ADDRESS][DOMAIN_NAME] . Mindento sp. z o.o…" at bounding box center [148, 41] width 225 height 60
click at [158, 113] on icon at bounding box center [162, 117] width 9 height 9
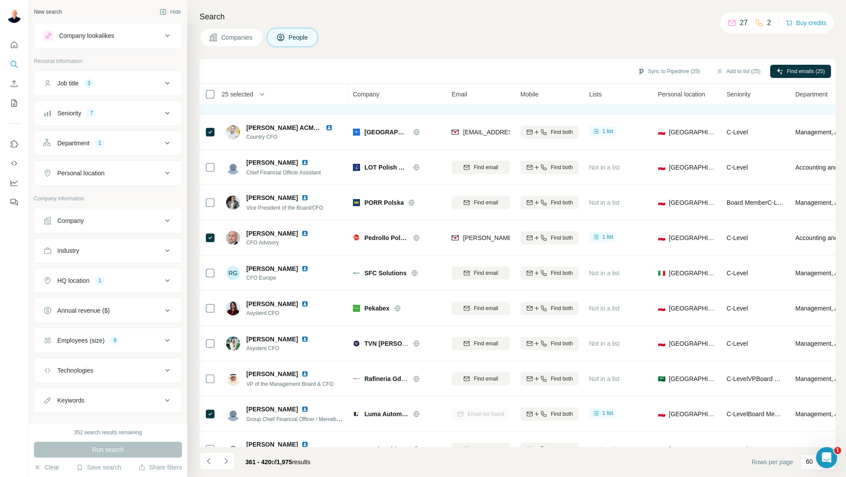
scroll to position [132, 0]
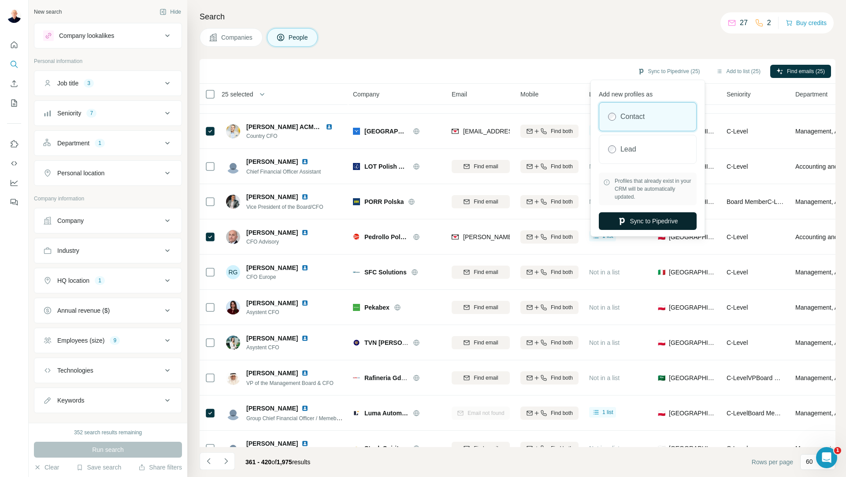
click at [658, 228] on button "Sync to Pipedrive" at bounding box center [647, 221] width 98 height 18
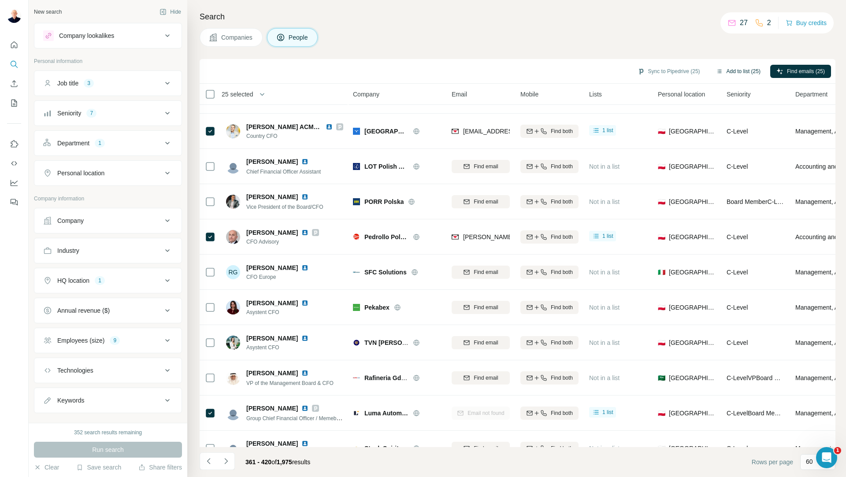
click at [740, 71] on button "Add to list (25)" at bounding box center [737, 71] width 57 height 13
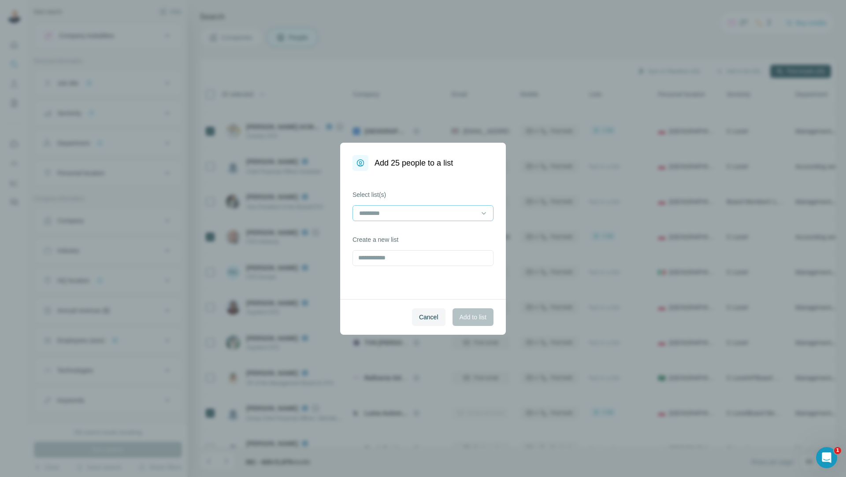
click at [398, 210] on input at bounding box center [417, 213] width 119 height 10
click at [395, 236] on p "[PERSON_NAME]" at bounding box center [385, 233] width 51 height 9
click at [471, 316] on span "Add to list" at bounding box center [472, 317] width 27 height 9
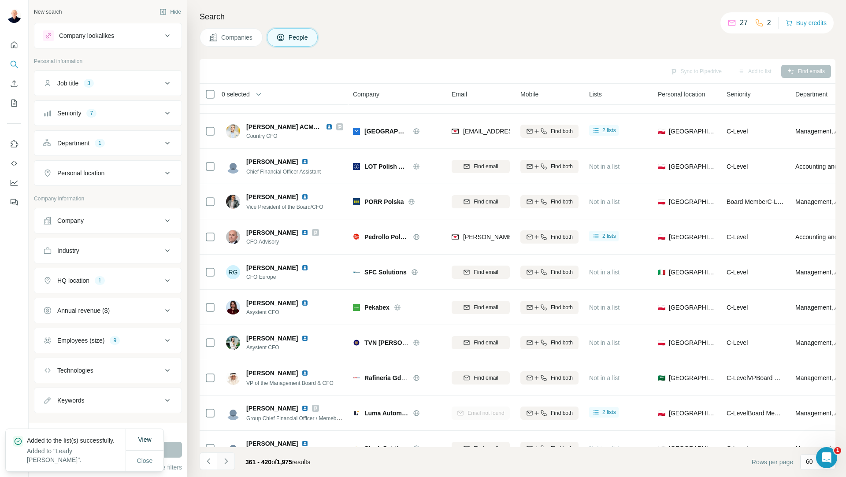
click at [229, 463] on icon "Navigate to next page" at bounding box center [226, 461] width 9 height 9
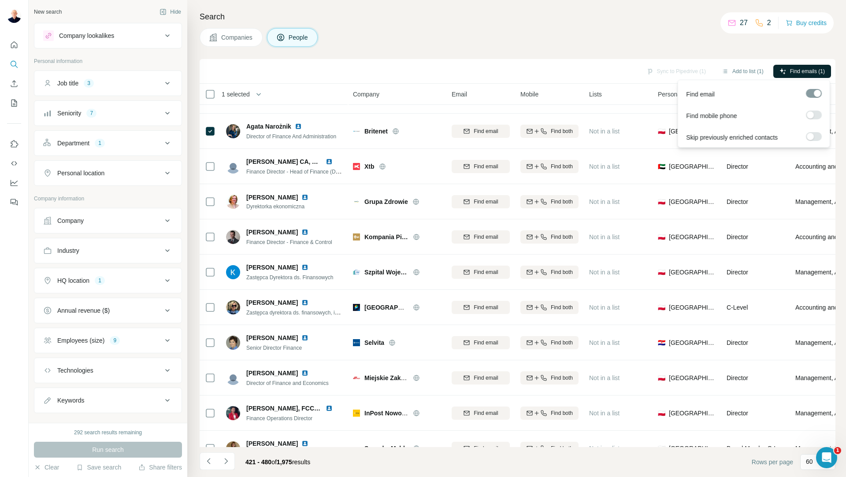
click at [794, 71] on span "Find emails (1)" at bounding box center [807, 71] width 35 height 8
click at [613, 26] on div "Search Companies People Sync to Pipedrive (1) Add to list (1) Find emails (1) 1…" at bounding box center [516, 238] width 658 height 477
click at [675, 70] on div "Sync to Pipedrive (1) Add to list (1) Find emails (1)" at bounding box center [517, 70] width 627 height 15
click at [672, 49] on div "Search Companies People Sync to Pipedrive (1) Add to list (1) Find emails (1) 1…" at bounding box center [516, 238] width 658 height 477
click at [671, 70] on div "Sync to Pipedrive (1) Add to list (1) Find emails (1)" at bounding box center [517, 70] width 627 height 15
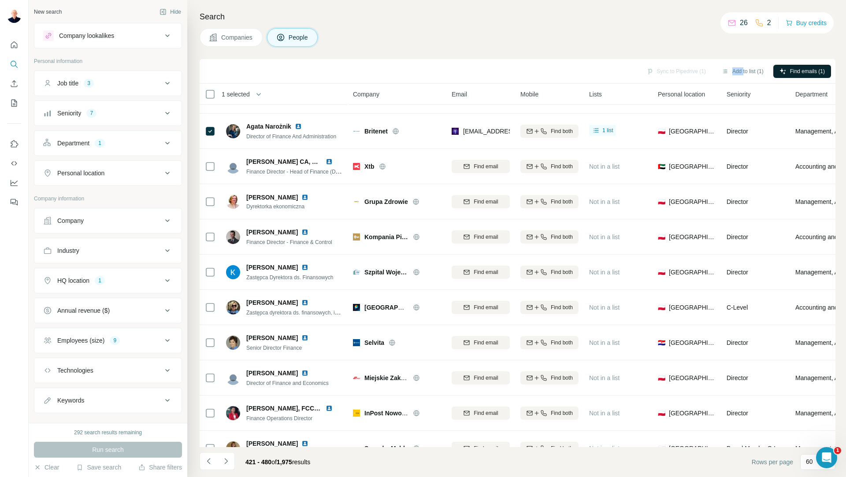
click at [671, 70] on div "Sync to Pipedrive (1) Add to list (1) Find emails (1)" at bounding box center [517, 70] width 627 height 15
click at [671, 72] on div "Sync to Pipedrive (1) Add to list (1) Find emails (1)" at bounding box center [517, 70] width 627 height 15
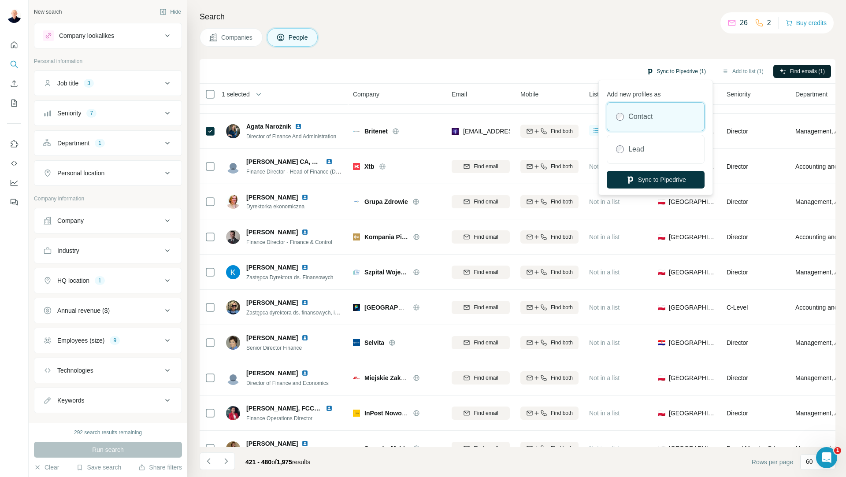
click at [691, 72] on button "Sync to Pipedrive (1)" at bounding box center [676, 71] width 72 height 13
click at [665, 177] on button "Sync to Pipedrive" at bounding box center [655, 180] width 98 height 18
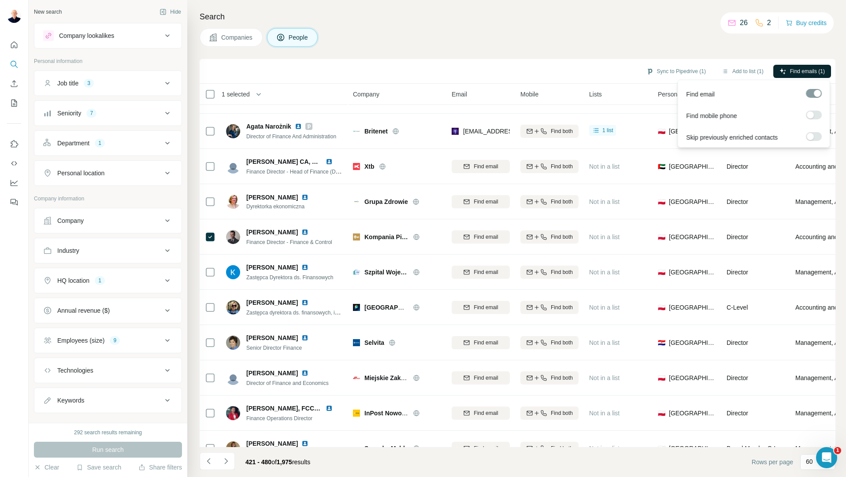
click at [786, 71] on button "Find emails (1)" at bounding box center [802, 71] width 58 height 13
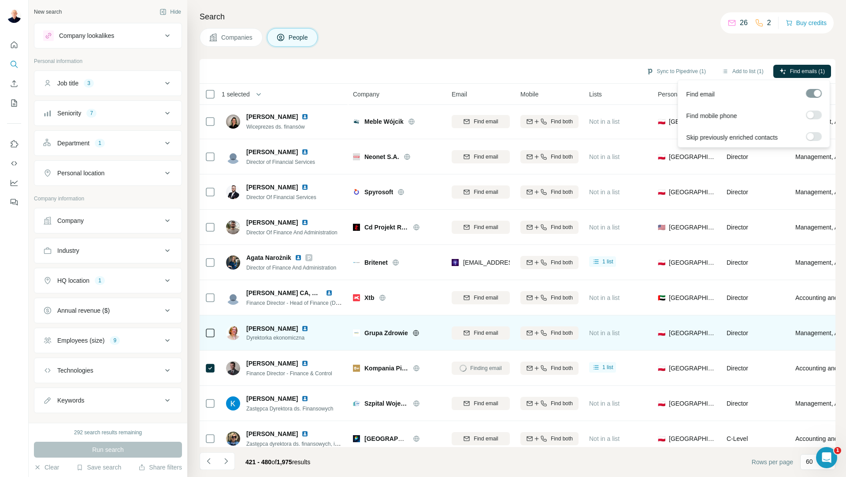
scroll to position [0, 0]
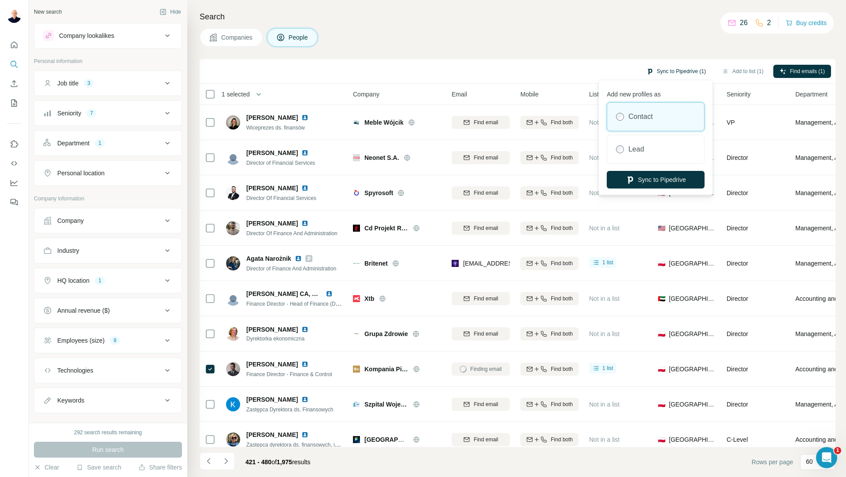
click at [678, 73] on button "Sync to Pipedrive (1)" at bounding box center [676, 71] width 72 height 13
click at [658, 178] on button "Sync to Pipedrive" at bounding box center [655, 180] width 98 height 18
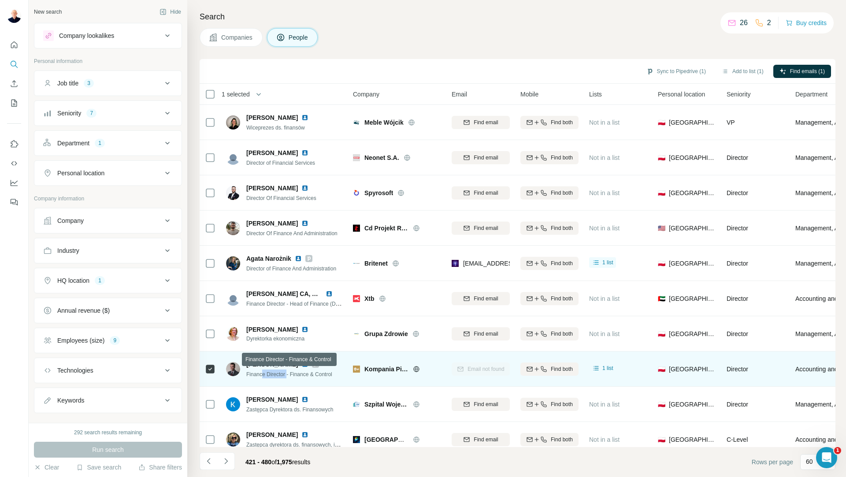
drag, startPoint x: 288, startPoint y: 377, endPoint x: 259, endPoint y: 374, distance: 29.1
click at [262, 374] on span "Finance Director - Finance & Control" at bounding box center [289, 374] width 86 height 6
drag, startPoint x: 296, startPoint y: 366, endPoint x: 288, endPoint y: 365, distance: 8.8
click at [301, 366] on div at bounding box center [310, 364] width 18 height 7
click at [262, 366] on span "Piotr Siejak" at bounding box center [272, 364] width 52 height 9
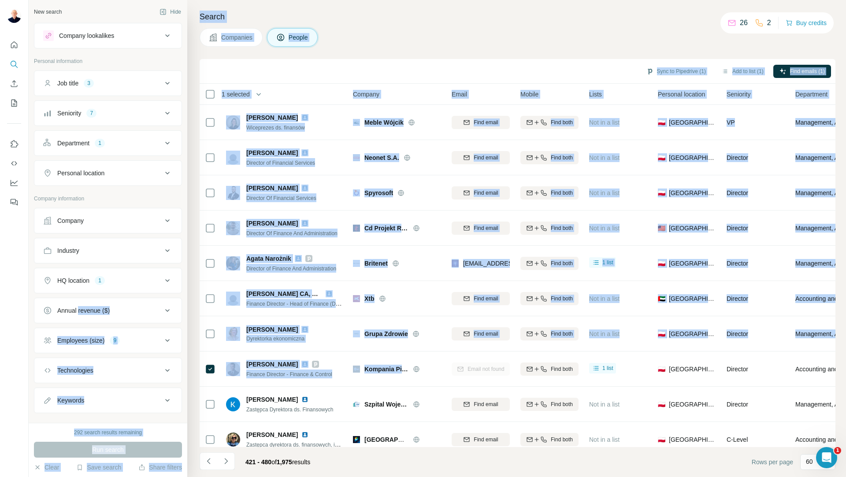
drag, startPoint x: 416, startPoint y: 370, endPoint x: 80, endPoint y: 296, distance: 344.2
click at [80, 296] on div "New search Hide Company lookalikes Personal information Job title 3 Seniority 7…" at bounding box center [437, 238] width 817 height 477
click at [332, 72] on div "Sync to Pipedrive (1) Add to list (1) Find emails (1)" at bounding box center [517, 70] width 627 height 15
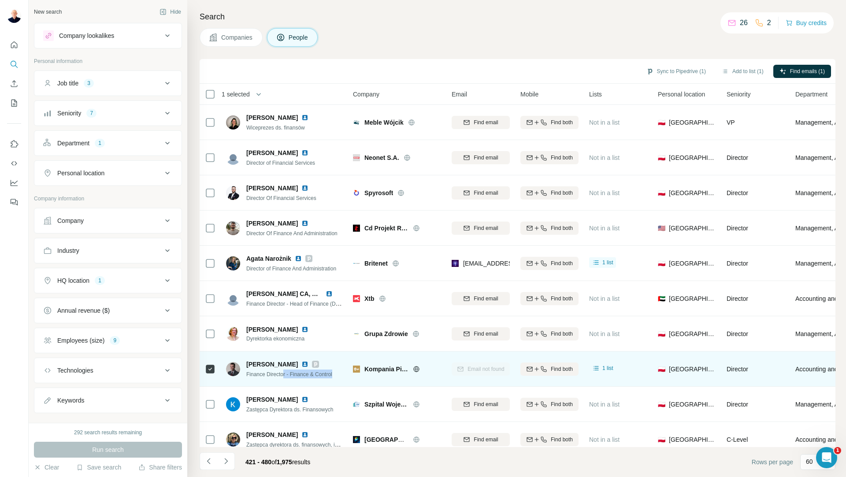
drag, startPoint x: 284, startPoint y: 375, endPoint x: 337, endPoint y: 376, distance: 52.8
click at [337, 376] on div "Piotr Siejak Finance Director - Finance & Control" at bounding box center [284, 369] width 117 height 24
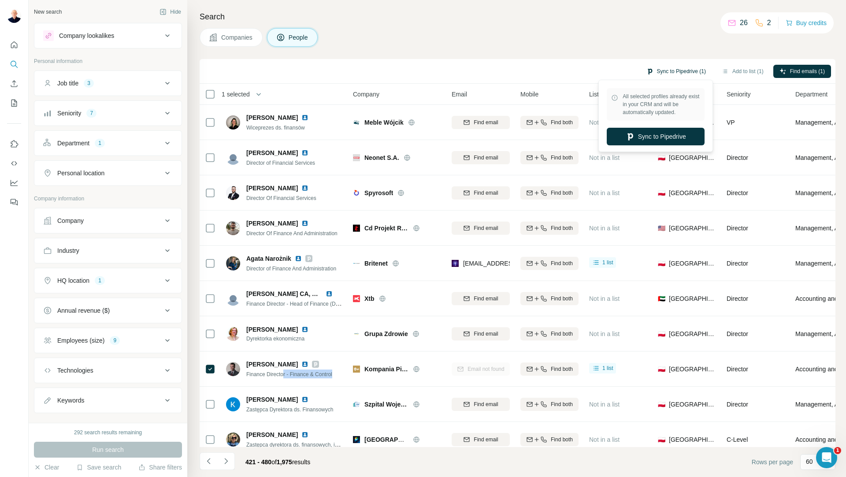
click at [689, 70] on button "Sync to Pipedrive (1)" at bounding box center [676, 71] width 72 height 13
click at [664, 142] on button "Sync to Pipedrive" at bounding box center [655, 137] width 98 height 18
click at [665, 133] on button "Sync to Pipedrive" at bounding box center [655, 137] width 98 height 18
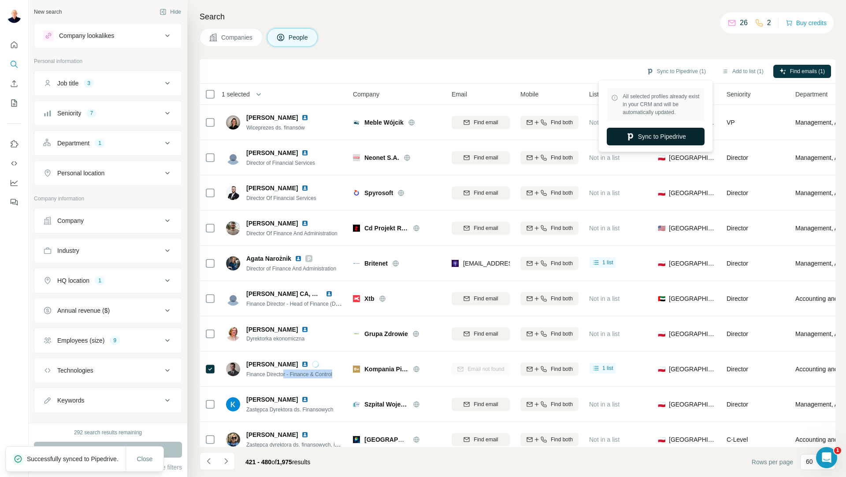
click at [659, 142] on button "Sync to Pipedrive" at bounding box center [655, 137] width 98 height 18
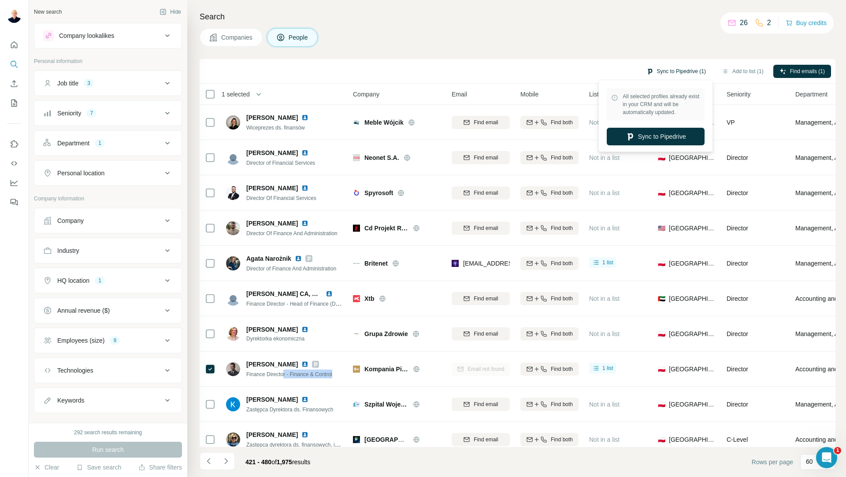
click at [687, 68] on button "Sync to Pipedrive (1)" at bounding box center [676, 71] width 72 height 13
click at [665, 134] on button "Sync to Pipedrive" at bounding box center [655, 137] width 98 height 18
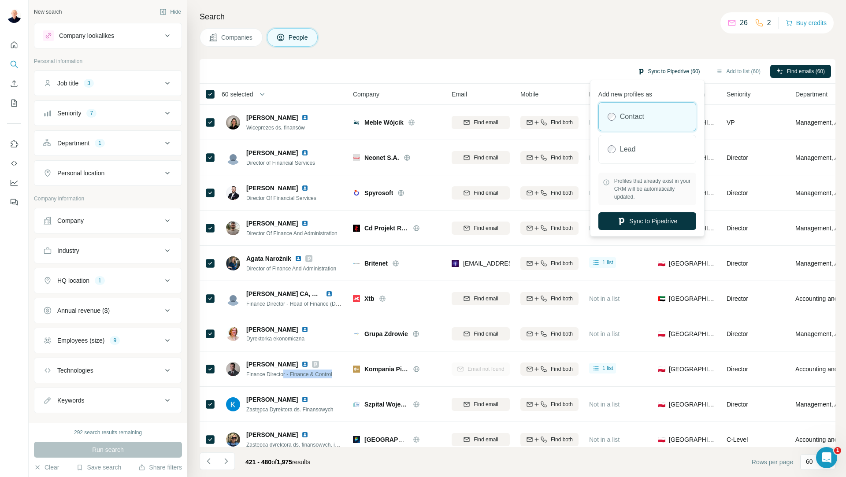
click at [666, 74] on button "Sync to Pipedrive (60)" at bounding box center [668, 71] width 75 height 13
click at [655, 226] on button "Sync to Pipedrive" at bounding box center [647, 221] width 98 height 18
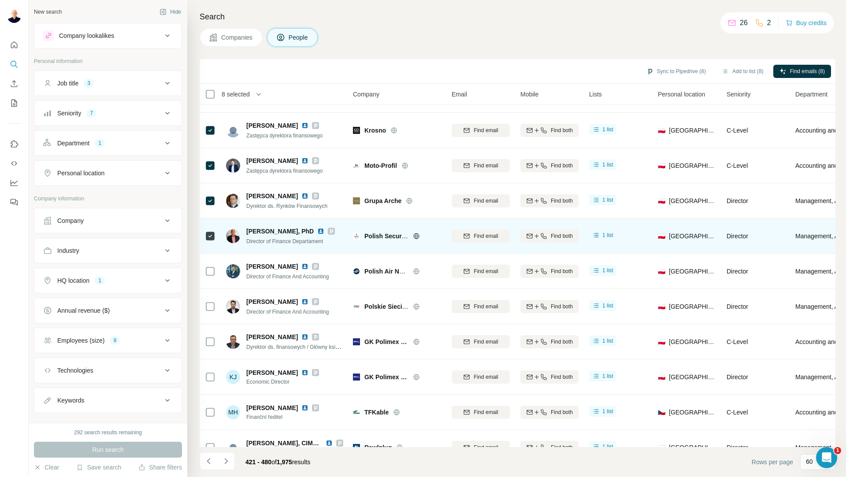
scroll to position [617, 0]
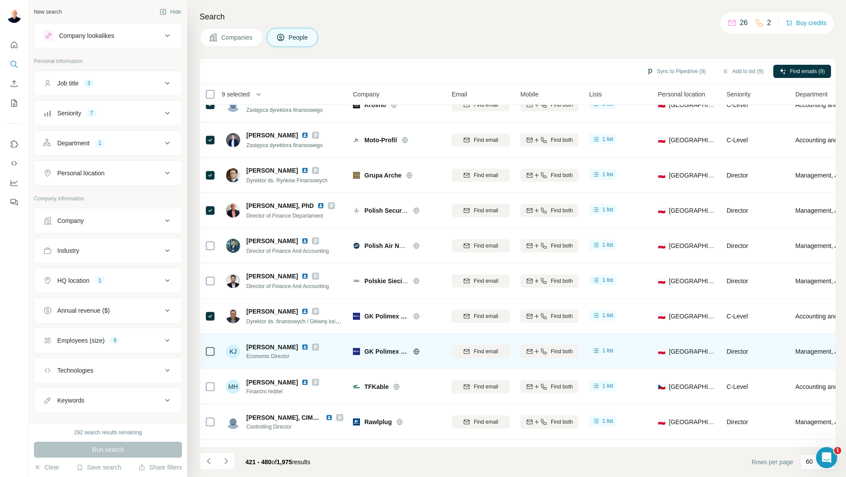
click at [204, 354] on td at bounding box center [209, 351] width 21 height 35
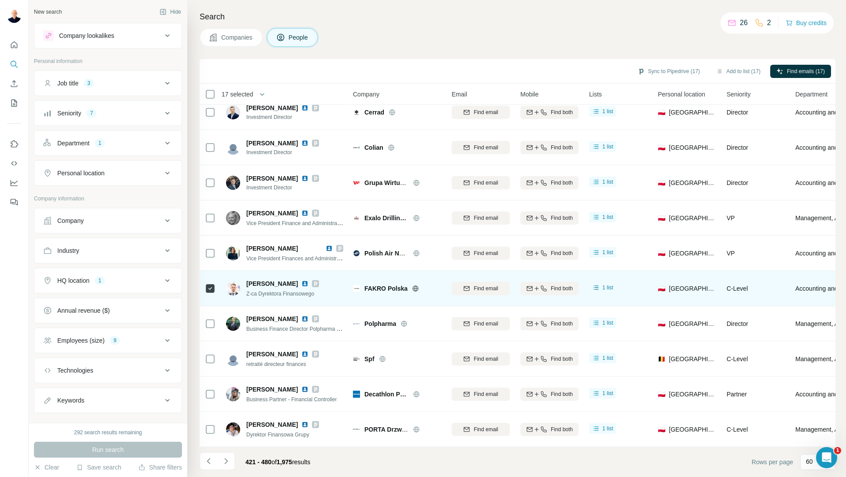
scroll to position [1776, 0]
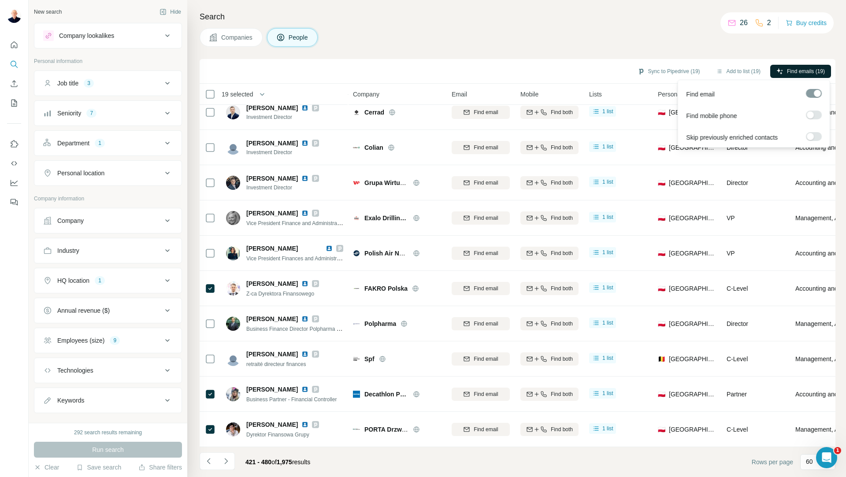
click at [803, 71] on span "Find emails (19)" at bounding box center [806, 71] width 38 height 8
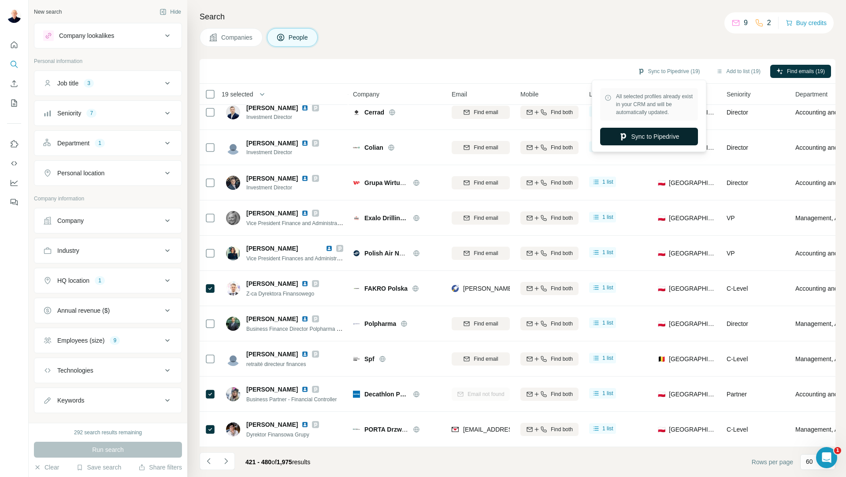
click at [665, 135] on button "Sync to Pipedrive" at bounding box center [649, 137] width 98 height 18
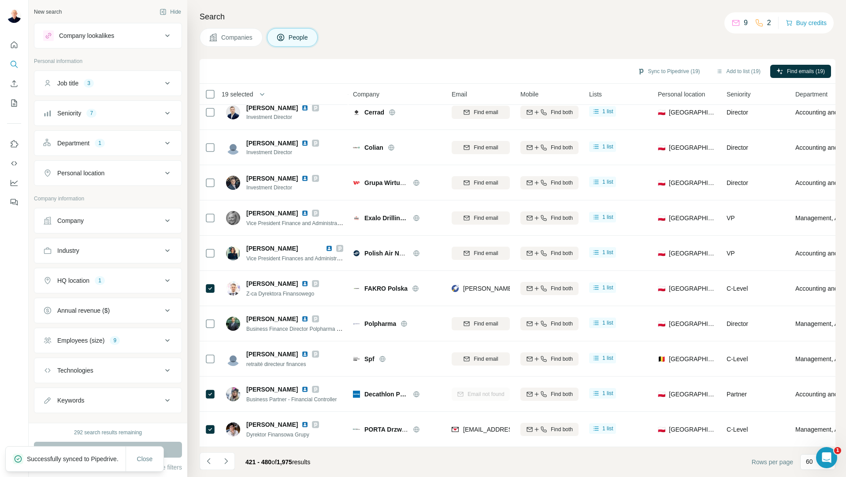
click at [738, 73] on button "Add to list (19)" at bounding box center [737, 71] width 57 height 13
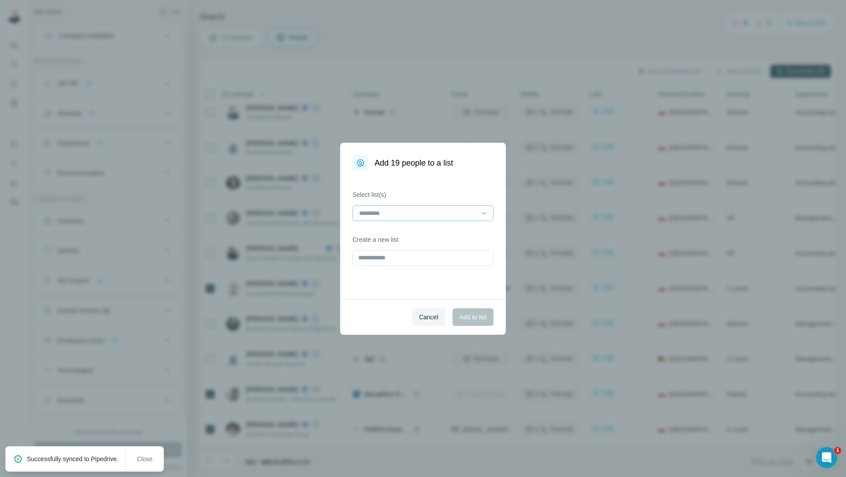
click at [431, 208] on input at bounding box center [417, 213] width 119 height 10
click at [416, 234] on div "[PERSON_NAME]" at bounding box center [423, 233] width 126 height 9
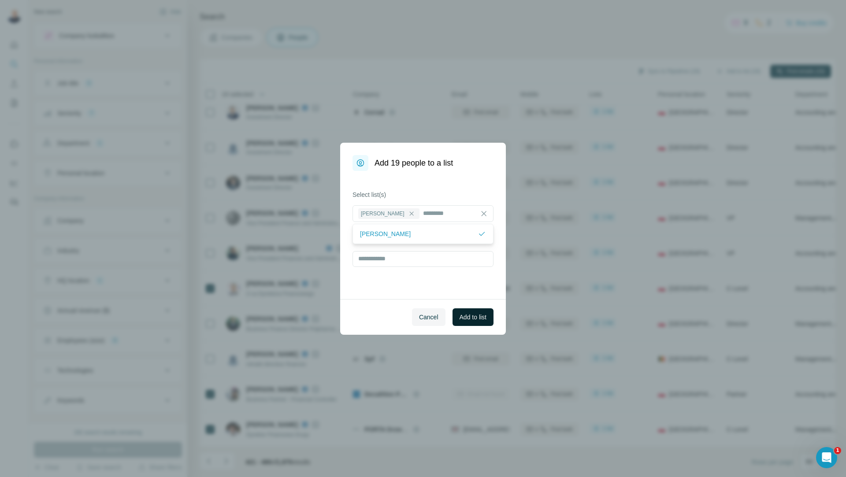
click at [484, 318] on span "Add to list" at bounding box center [472, 317] width 27 height 9
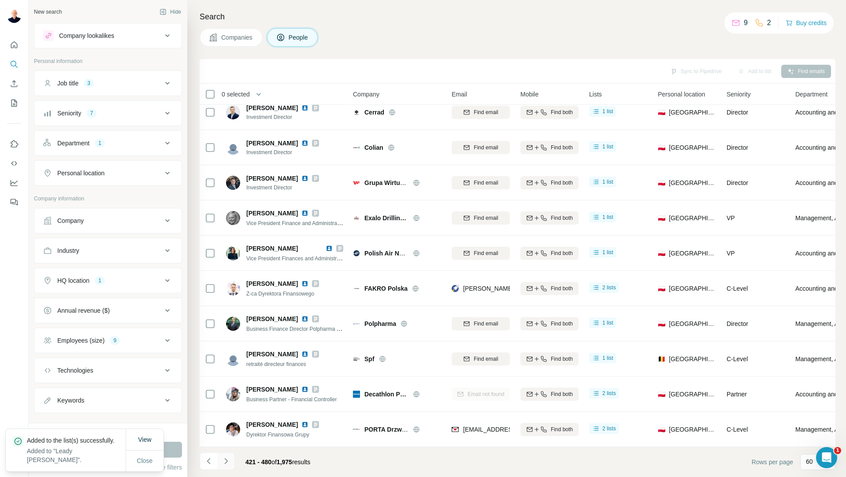
click at [227, 461] on icon "Navigate to next page" at bounding box center [226, 461] width 9 height 9
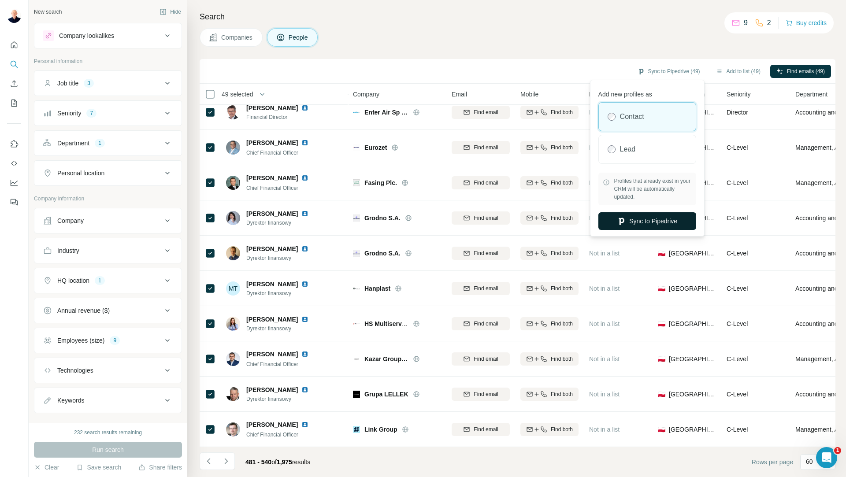
click at [646, 225] on button "Sync to Pipedrive" at bounding box center [647, 221] width 98 height 18
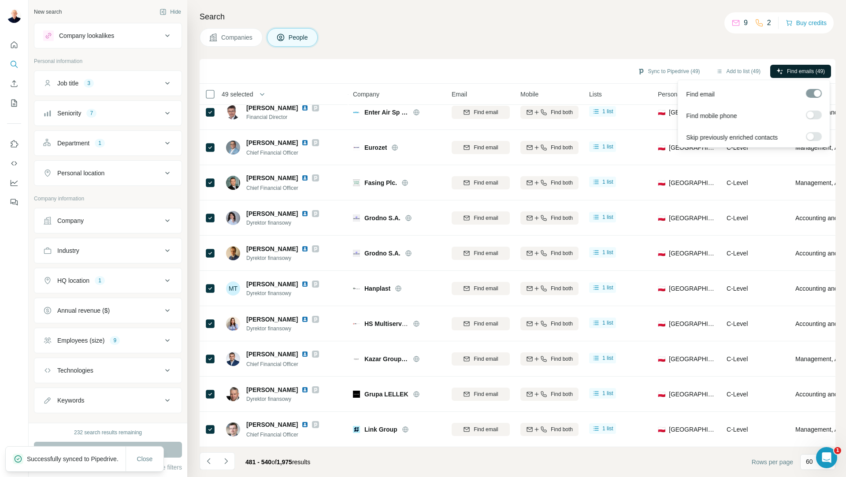
click at [804, 73] on span "Find emails (49)" at bounding box center [806, 71] width 38 height 8
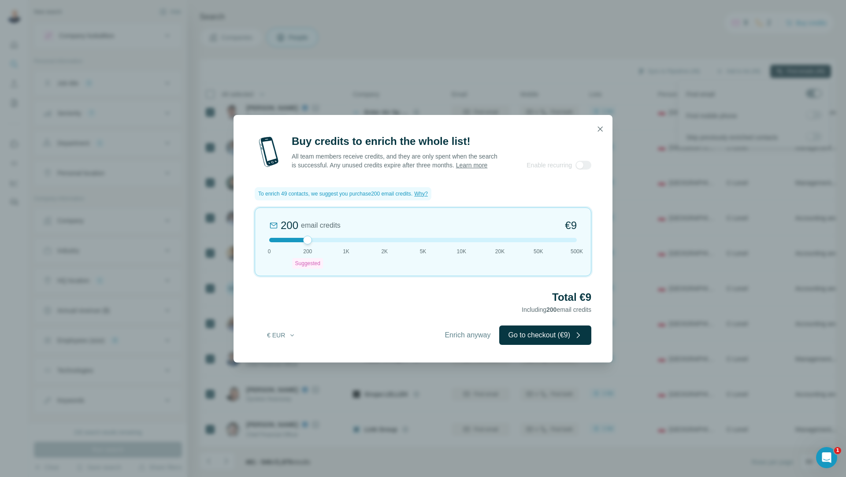
click at [346, 242] on div at bounding box center [422, 240] width 307 height 4
drag, startPoint x: 346, startPoint y: 244, endPoint x: 373, endPoint y: 254, distance: 28.7
click at [373, 254] on div "2K email credits 5% Discount €80 0 200 Suggested 1K 2K 5K 10K 20K 50K 500K" at bounding box center [423, 241] width 336 height 69
click at [451, 340] on span "Enrich anyway" at bounding box center [464, 335] width 46 height 11
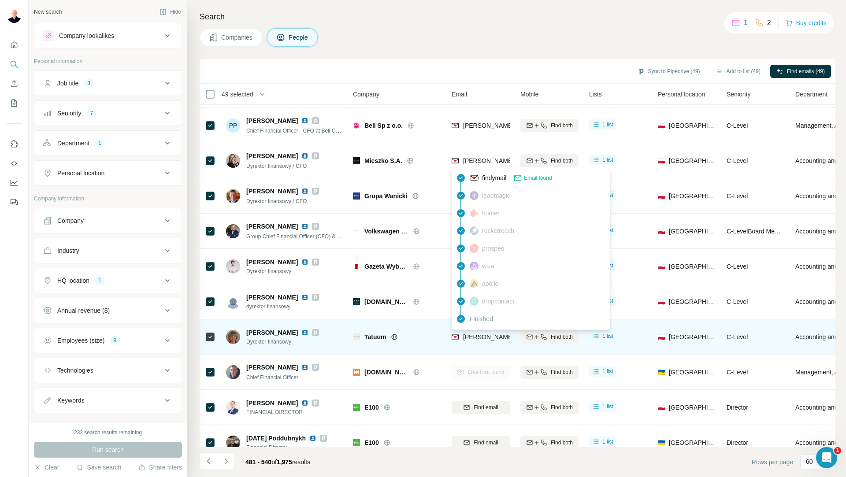
scroll to position [0, 0]
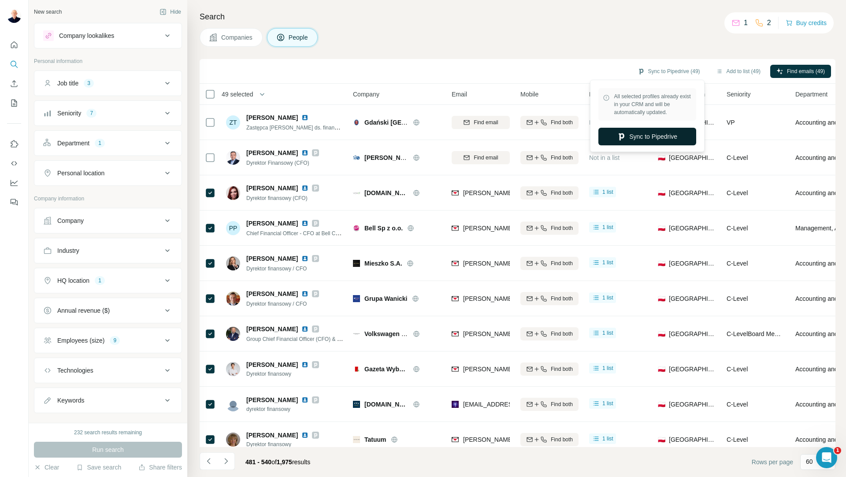
drag, startPoint x: 688, startPoint y: 70, endPoint x: 642, endPoint y: 128, distance: 74.6
click at [642, 128] on body "New search Hide Company lookalikes Personal information Job title 3 Seniority 7…" at bounding box center [423, 238] width 846 height 477
click at [642, 133] on button "Sync to Pipedrive" at bounding box center [647, 137] width 98 height 18
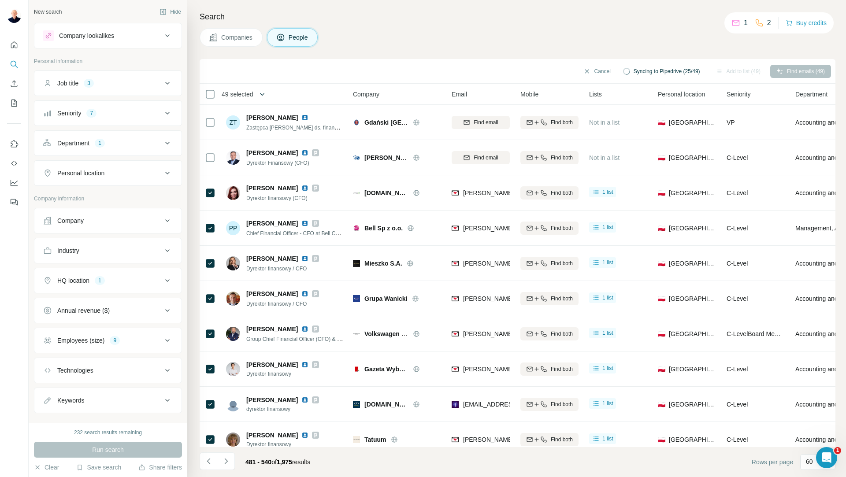
click at [266, 93] on icon "button" at bounding box center [262, 94] width 9 height 9
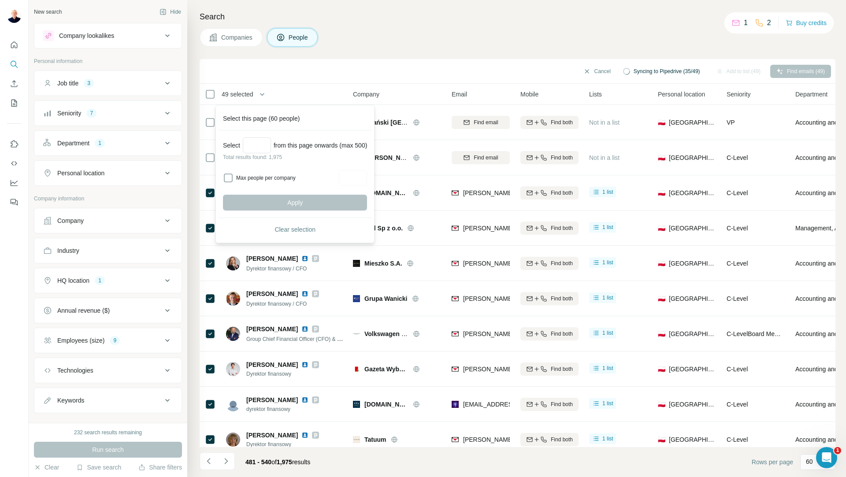
click at [343, 62] on div "Cancel Syncing to Pipedrive (35/49) Add to list (49) Find emails (49)" at bounding box center [516, 71] width 635 height 25
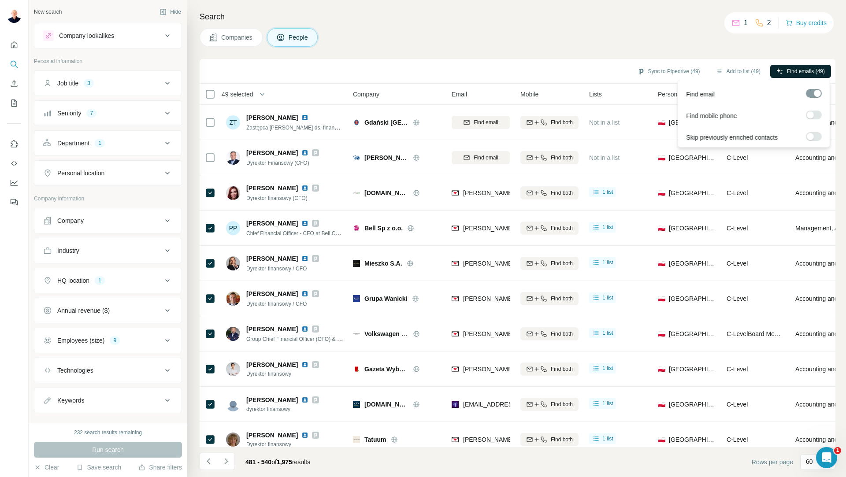
click at [787, 72] on span "Find emails (49)" at bounding box center [806, 71] width 38 height 8
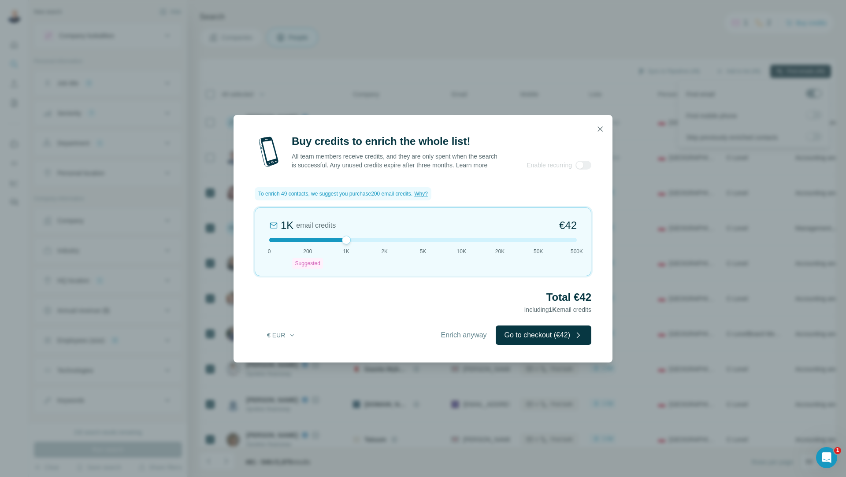
drag, startPoint x: 307, startPoint y: 243, endPoint x: 335, endPoint y: 242, distance: 28.2
click at [335, 242] on div at bounding box center [422, 240] width 307 height 4
click at [382, 242] on div at bounding box center [422, 240] width 307 height 4
drag, startPoint x: 382, startPoint y: 245, endPoint x: 315, endPoint y: 251, distance: 67.6
click at [315, 251] on div "200 email credits €9 0 200 Suggested 1K 2K 5K 10K 20K 50K 500K" at bounding box center [423, 241] width 336 height 69
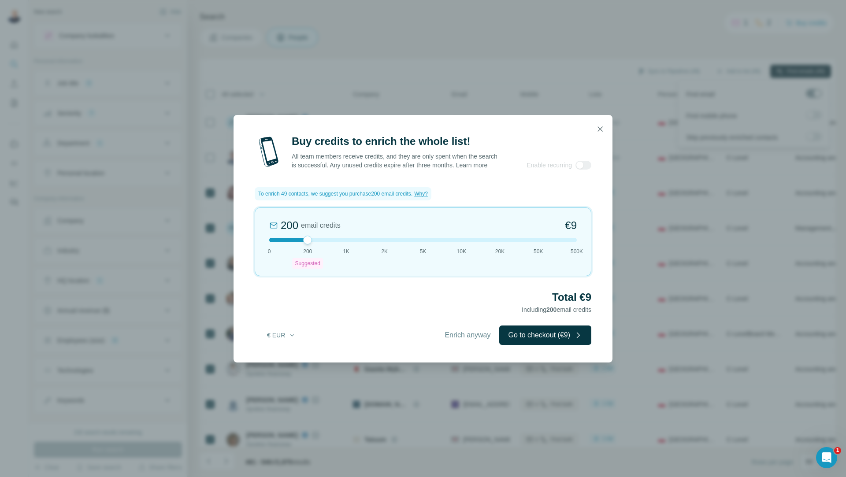
click at [347, 242] on div at bounding box center [422, 240] width 307 height 4
click at [304, 249] on div "1K email credits €42 0 200 Suggested 1K 2K 5K 10K 20K 50K 500K" at bounding box center [423, 241] width 336 height 69
click at [306, 244] on div at bounding box center [307, 240] width 9 height 9
click at [346, 247] on div "200 email credits €9 0 200 Suggested 1K 2K 5K 10K 20K 50K 500K" at bounding box center [423, 241] width 336 height 69
drag, startPoint x: 536, startPoint y: 348, endPoint x: 533, endPoint y: 343, distance: 5.7
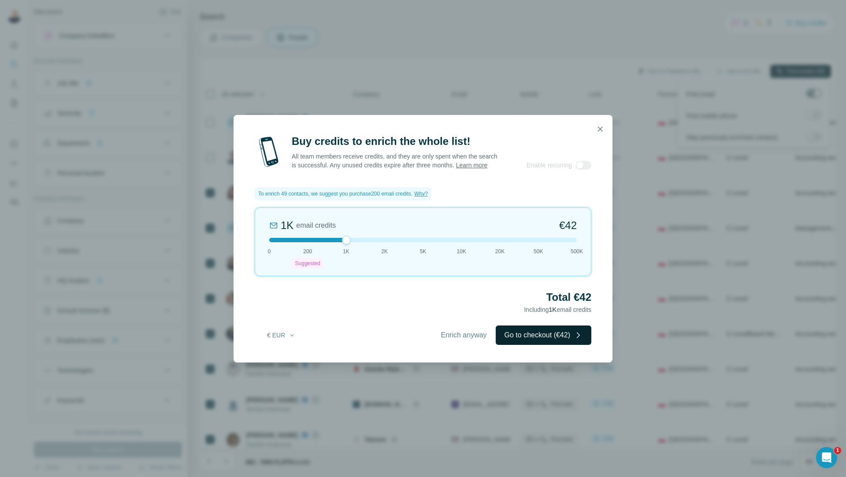
click at [533, 343] on button "Go to checkout (€42)" at bounding box center [543, 334] width 96 height 19
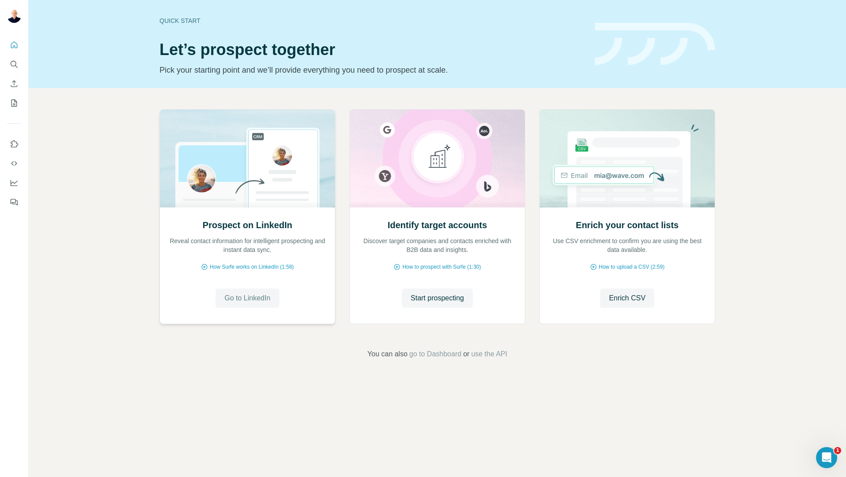
click at [260, 301] on span "Go to LinkedIn" at bounding box center [247, 298] width 46 height 11
click at [15, 63] on icon "Search" at bounding box center [14, 64] width 9 height 9
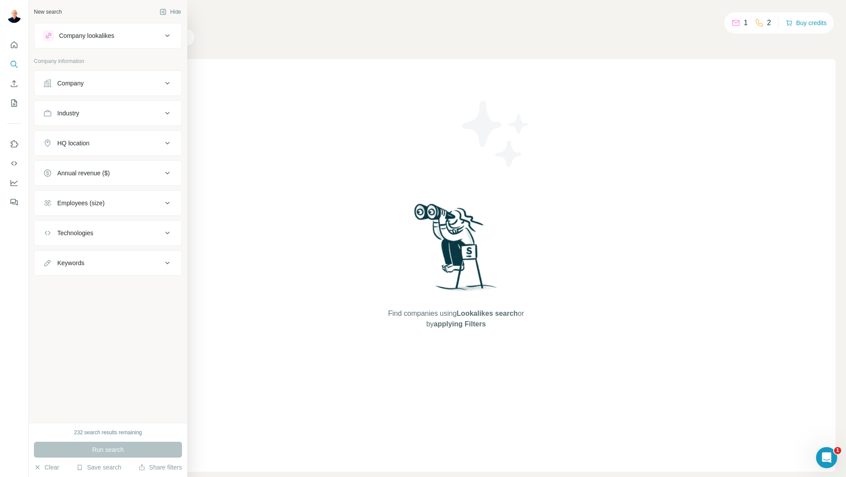
click at [156, 38] on div "Company lookalikes" at bounding box center [102, 35] width 119 height 11
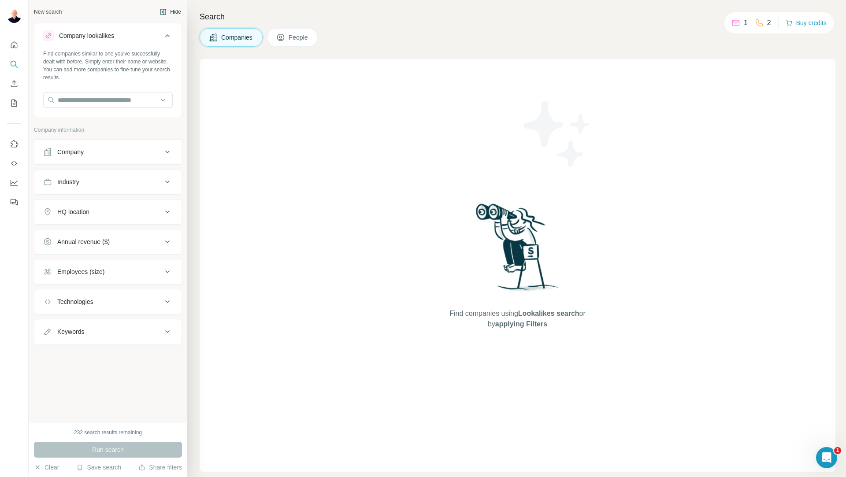
click at [162, 12] on icon "button" at bounding box center [162, 11] width 7 height 7
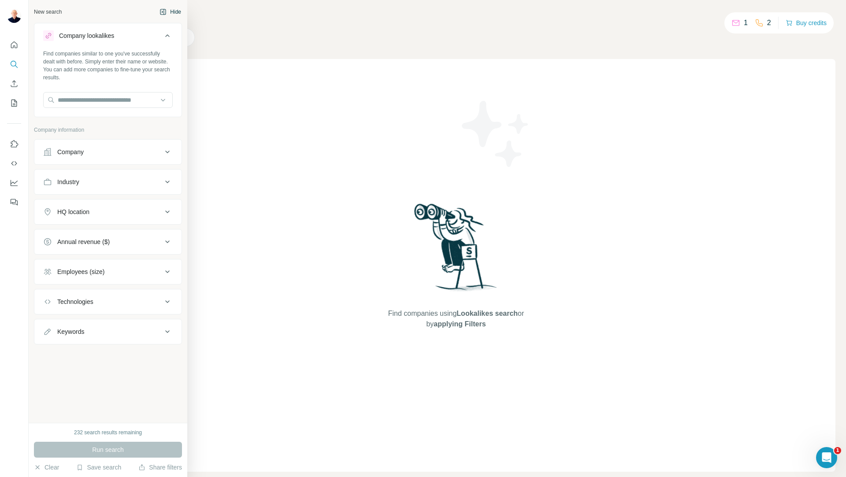
click at [51, 15] on div "New search" at bounding box center [48, 12] width 28 height 8
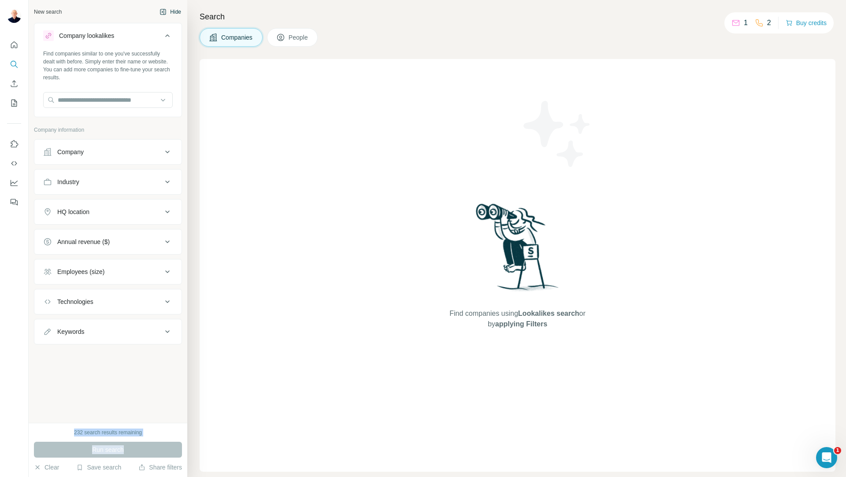
drag, startPoint x: 71, startPoint y: 430, endPoint x: 172, endPoint y: 439, distance: 101.3
click at [172, 439] on div "232 search results remaining Run search Clear Save search Share filters" at bounding box center [108, 450] width 159 height 54
drag, startPoint x: 104, startPoint y: 470, endPoint x: 119, endPoint y: 373, distance: 98.9
click at [117, 372] on div "New search Hide Company lookalikes Find companies similar to one you've success…" at bounding box center [108, 238] width 159 height 477
drag, startPoint x: 39, startPoint y: 14, endPoint x: 97, endPoint y: 12, distance: 58.1
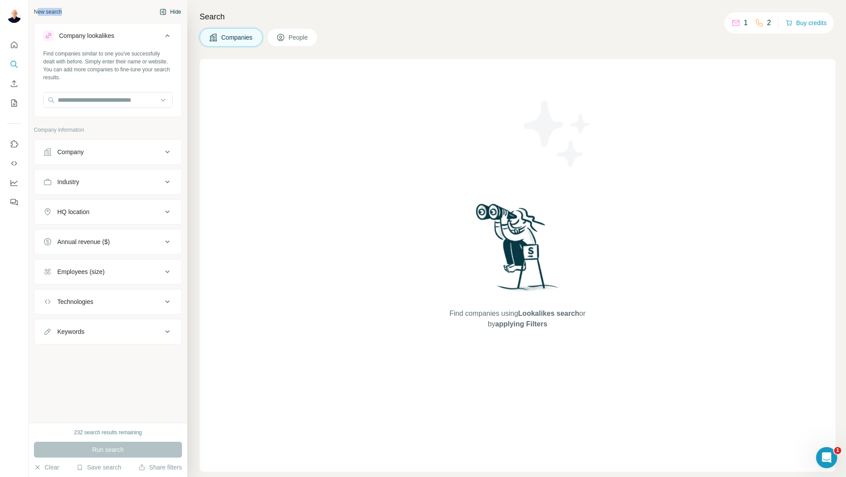
click at [90, 12] on div "New search Hide" at bounding box center [108, 11] width 148 height 13
click at [12, 105] on icon "My lists" at bounding box center [14, 103] width 9 height 9
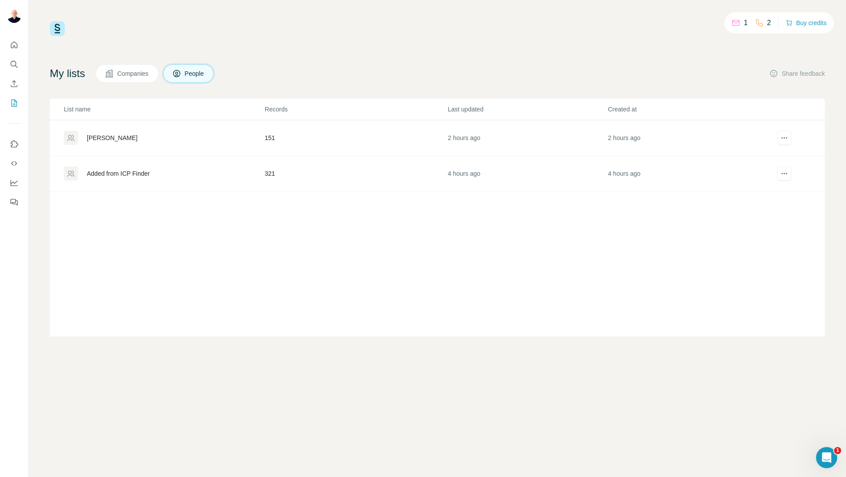
drag, startPoint x: 790, startPoint y: 173, endPoint x: 208, endPoint y: 181, distance: 581.8
click at [218, 179] on tr "Added from ICP Finder 321 4 hours ago 4 hours ago" at bounding box center [437, 174] width 775 height 36
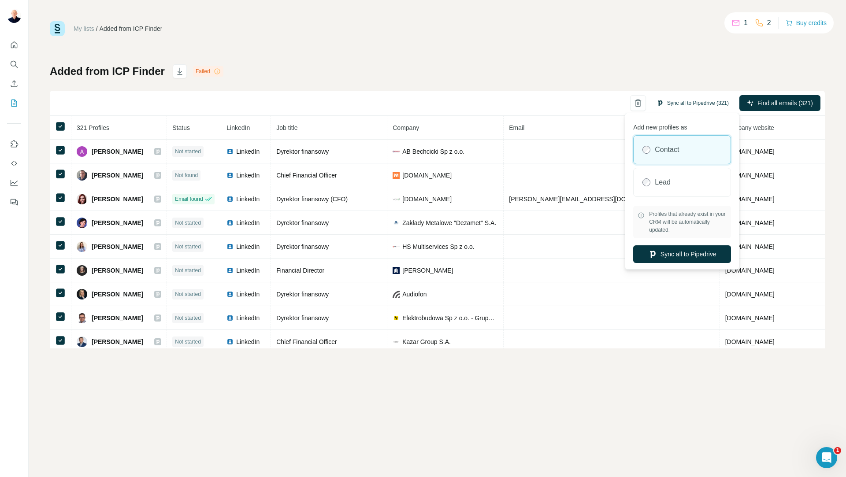
click at [706, 102] on button "Sync all to Pipedrive (321)" at bounding box center [692, 102] width 85 height 13
click at [685, 259] on button "Sync all to Pipedrive" at bounding box center [682, 254] width 98 height 18
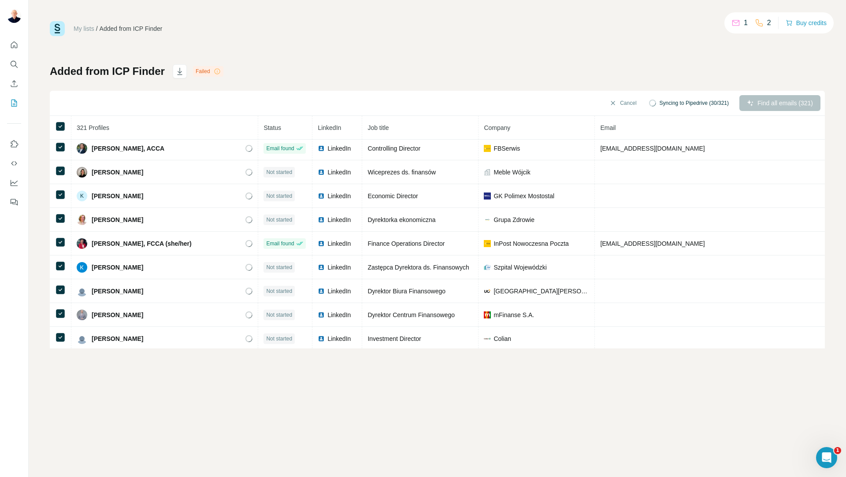
scroll to position [1698, 0]
